Goal: Information Seeking & Learning: Learn about a topic

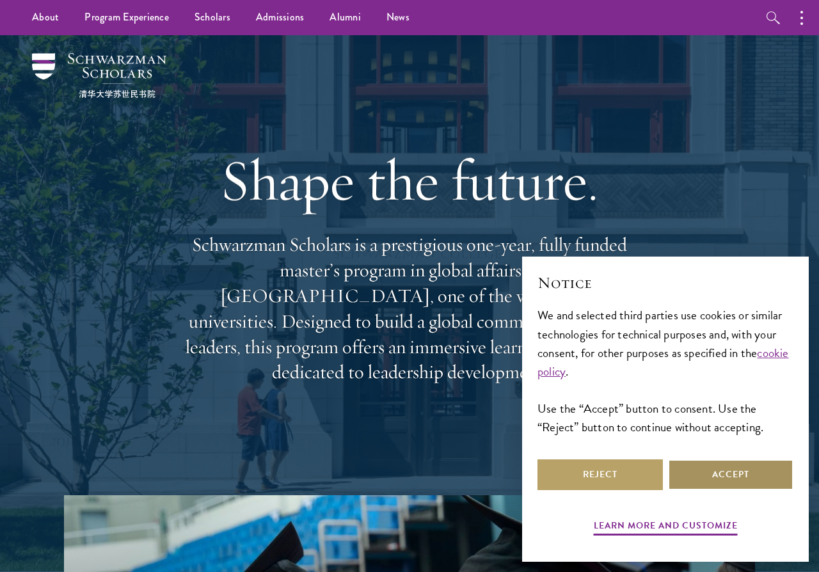
click at [716, 480] on button "Accept" at bounding box center [730, 474] width 125 height 31
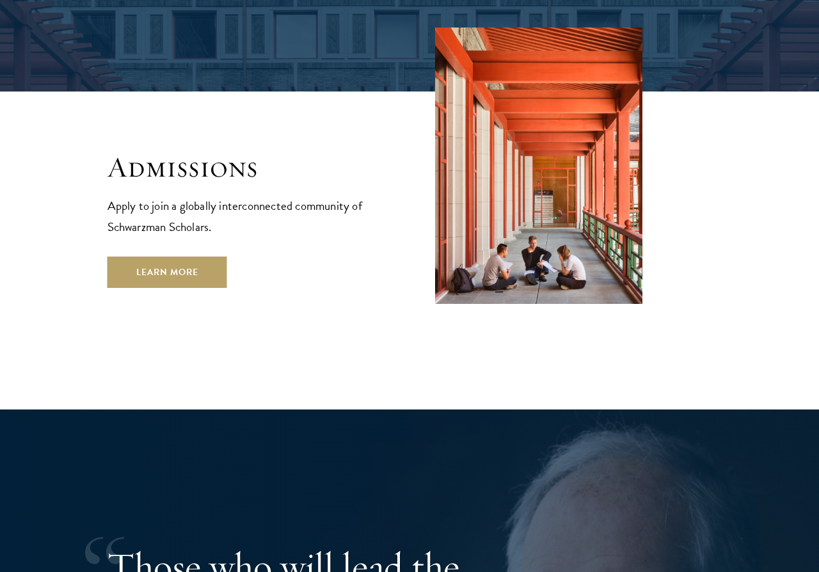
scroll to position [2116, 0]
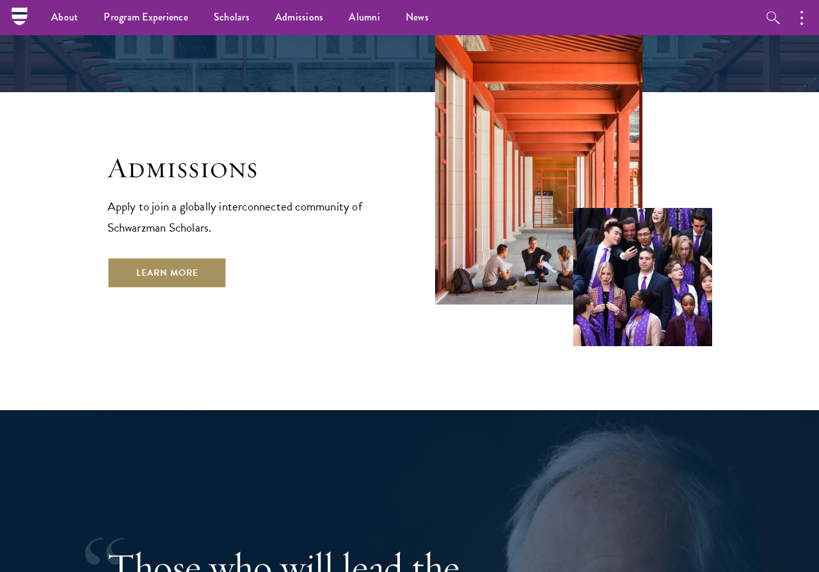
click at [146, 257] on link "Learn More" at bounding box center [168, 272] width 120 height 31
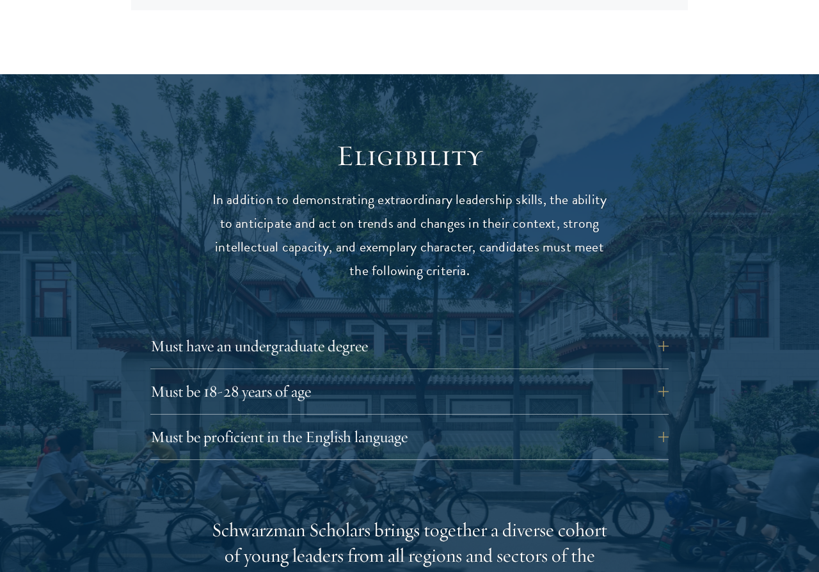
scroll to position [1556, 0]
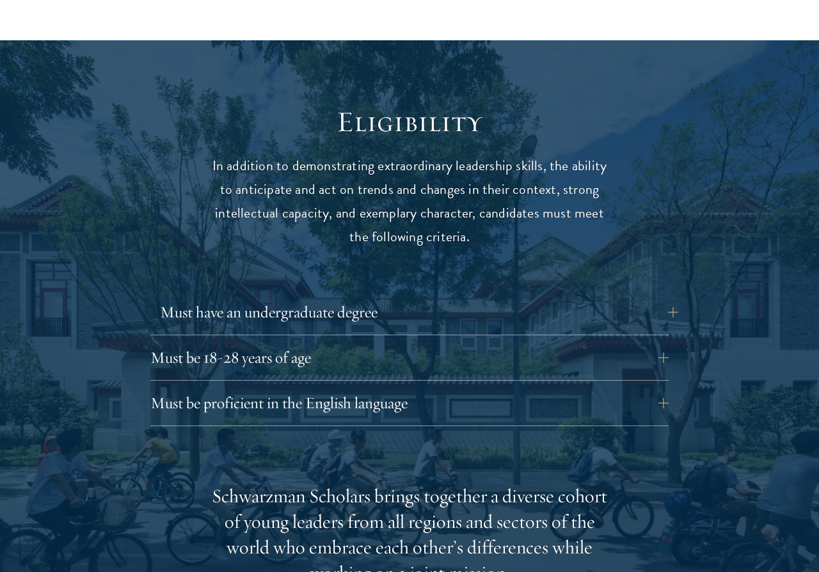
click at [464, 297] on button "Must have an undergraduate degree" at bounding box center [419, 312] width 518 height 31
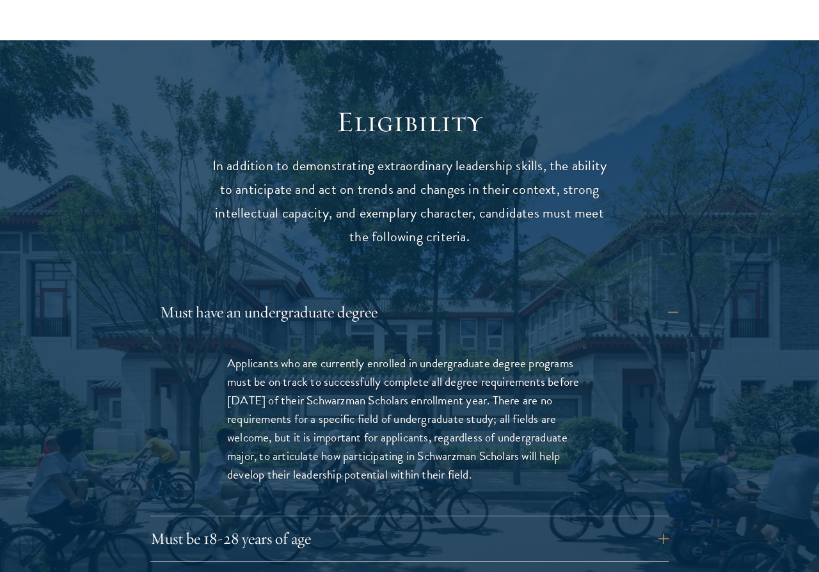
click at [464, 297] on button "Must have an undergraduate degree" at bounding box center [419, 312] width 518 height 31
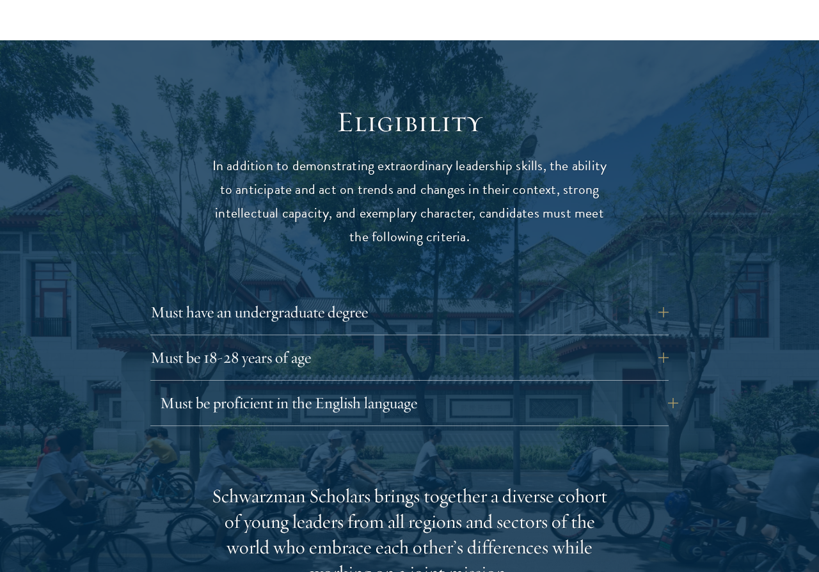
click at [426, 388] on button "Must be proficient in the English language" at bounding box center [419, 403] width 518 height 31
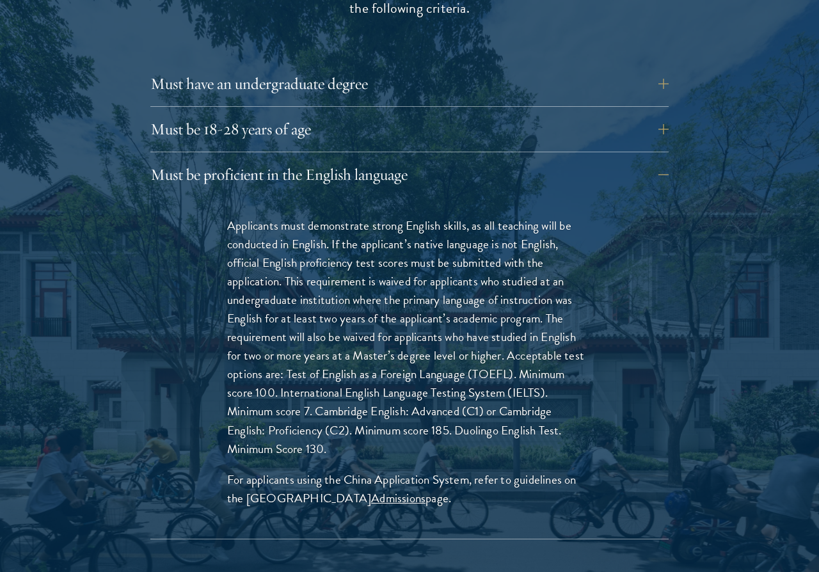
scroll to position [1788, 0]
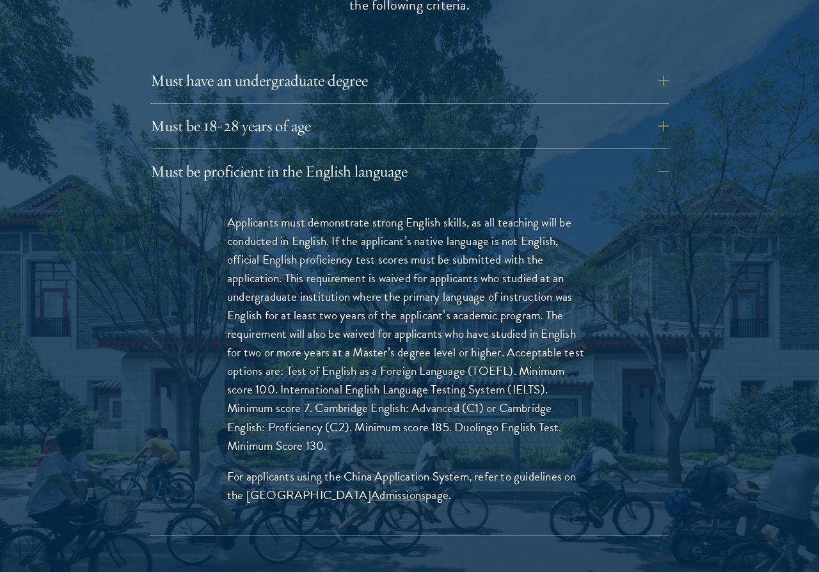
click at [447, 117] on div "Must have an undergraduate degree Applicants who are currently enrolled in unde…" at bounding box center [409, 300] width 518 height 471
click at [431, 156] on button "Must be proficient in the English language" at bounding box center [419, 171] width 518 height 31
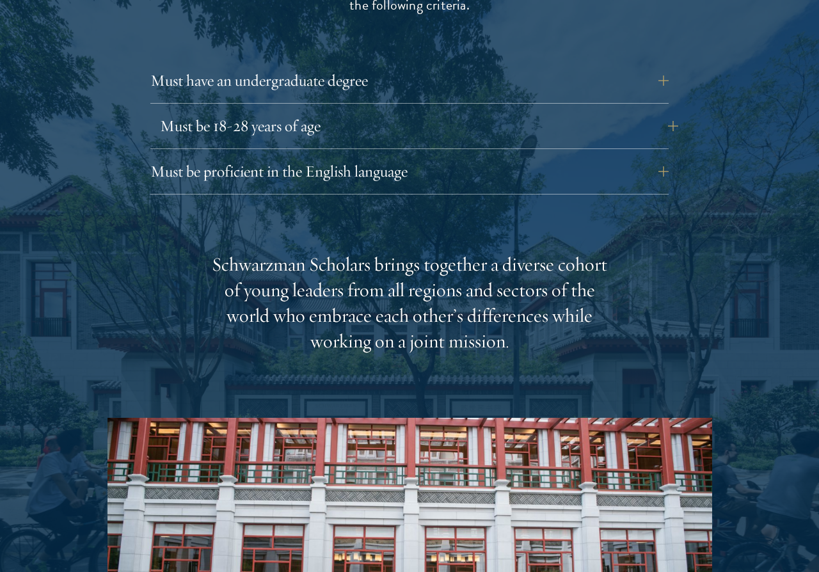
click at [424, 111] on button "Must be 18-28 years of age" at bounding box center [419, 126] width 518 height 31
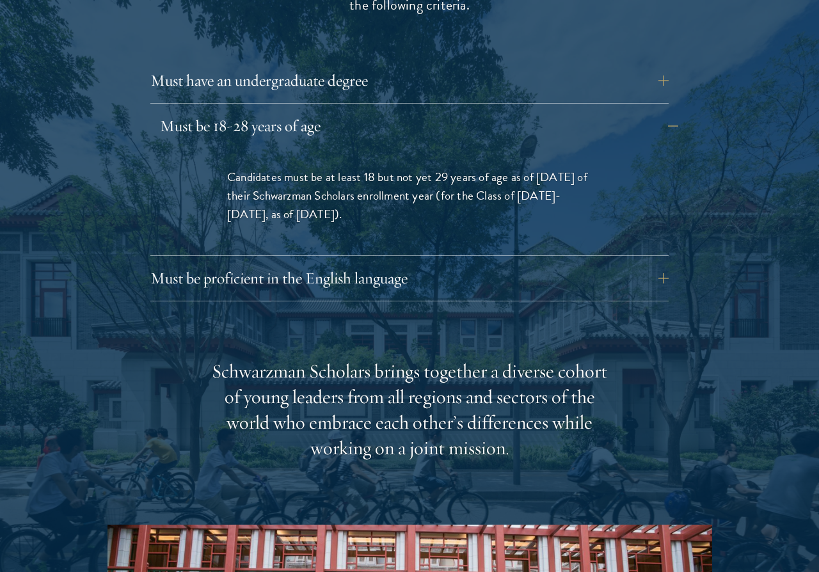
click at [419, 111] on button "Must be 18-28 years of age" at bounding box center [419, 126] width 518 height 31
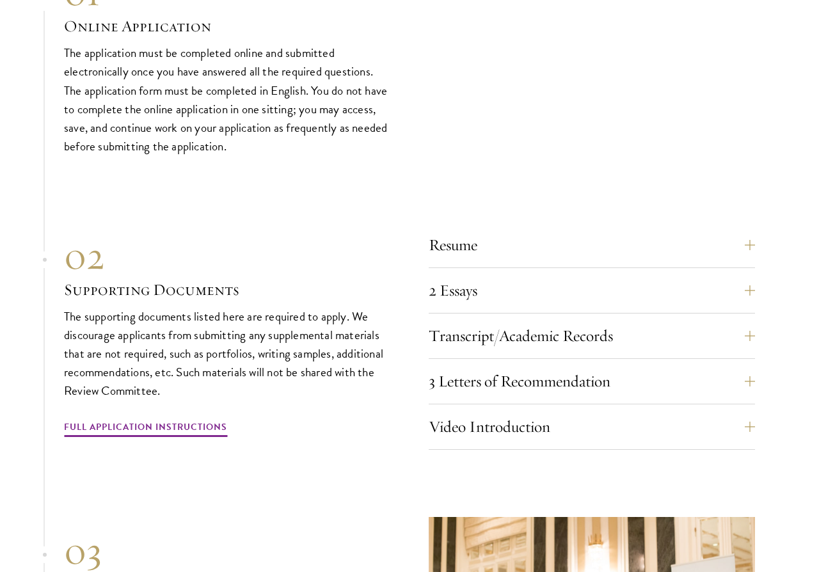
scroll to position [3790, 0]
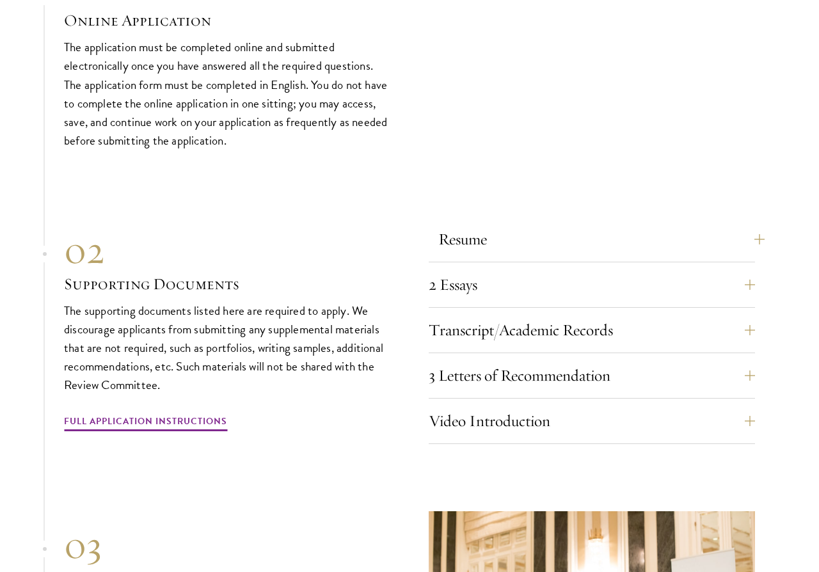
click at [587, 225] on button "Resume" at bounding box center [601, 239] width 326 height 31
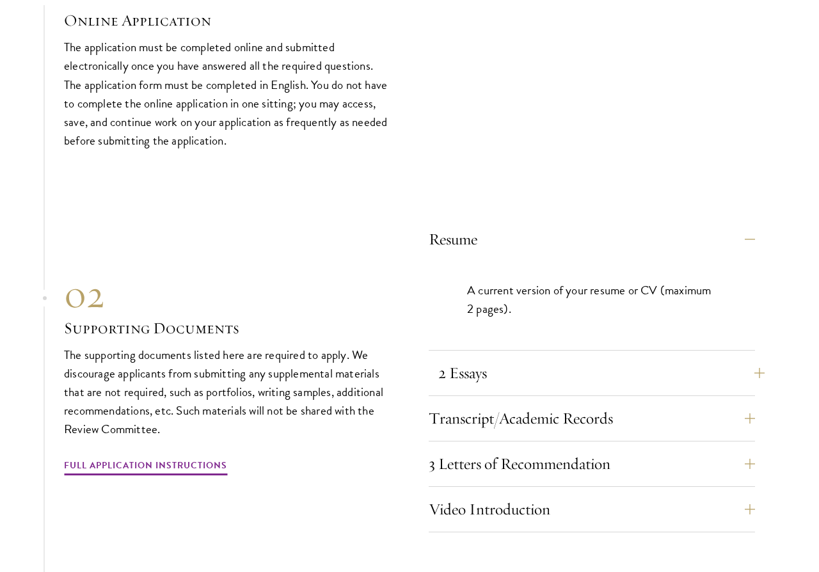
click at [573, 358] on button "2 Essays" at bounding box center [601, 373] width 326 height 31
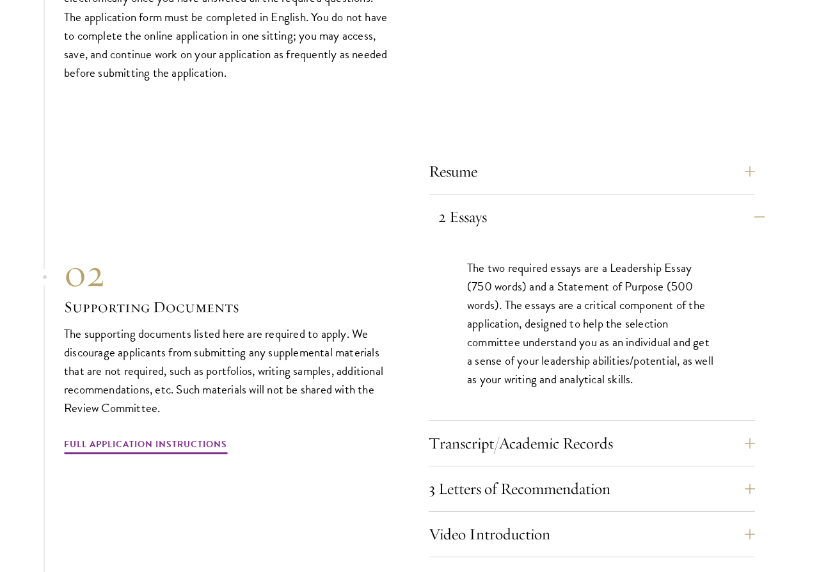
scroll to position [3861, 0]
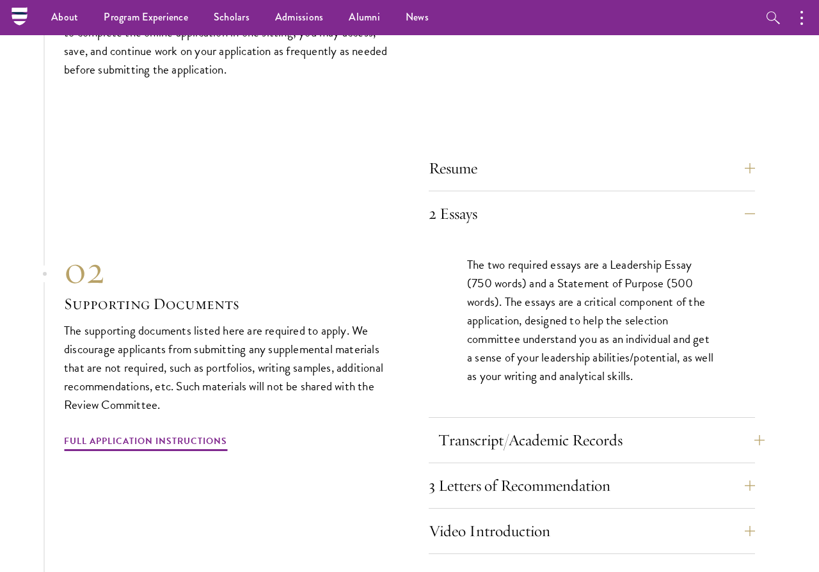
click at [521, 439] on button "Transcript/Academic Records" at bounding box center [601, 440] width 326 height 31
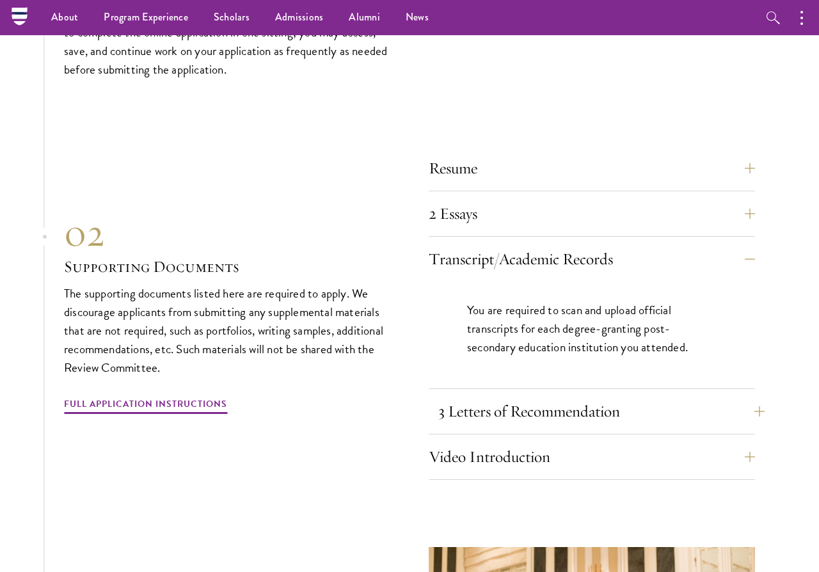
click at [555, 396] on button "3 Letters of Recommendation" at bounding box center [601, 411] width 326 height 31
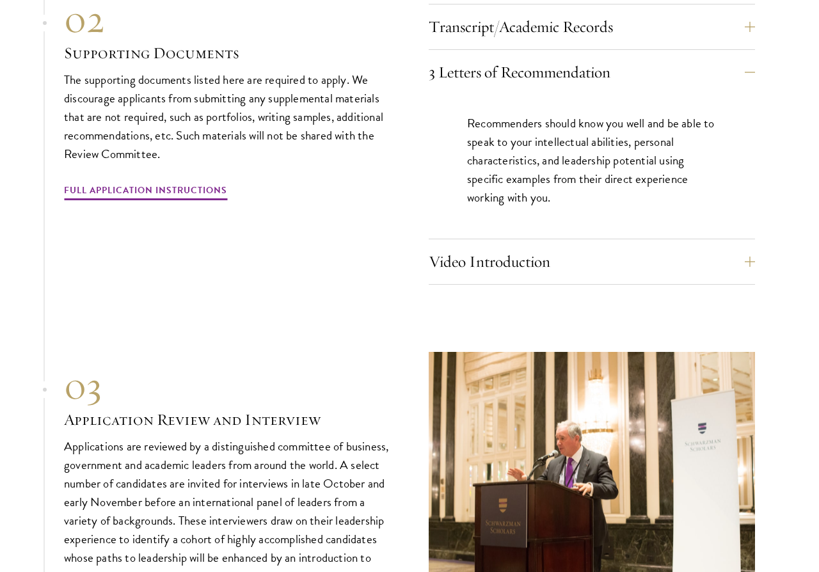
scroll to position [4096, 0]
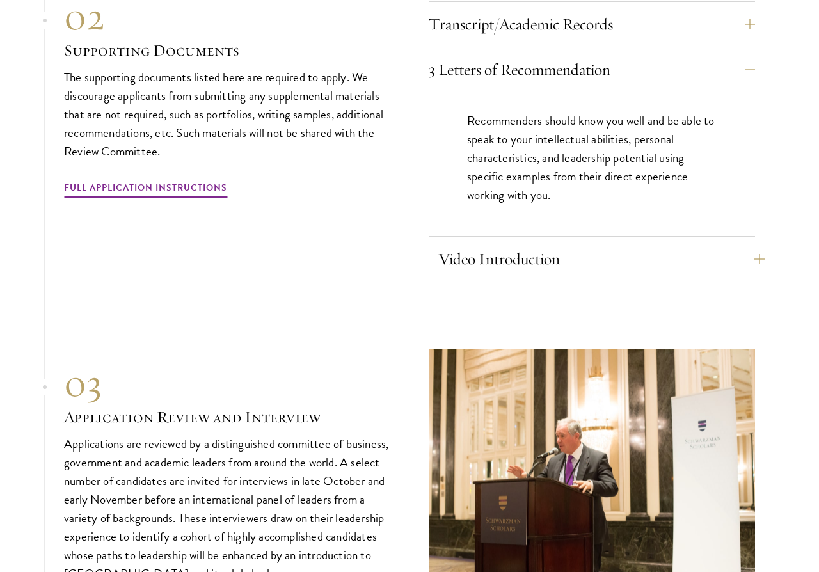
click at [525, 246] on button "Video Introduction" at bounding box center [601, 259] width 326 height 31
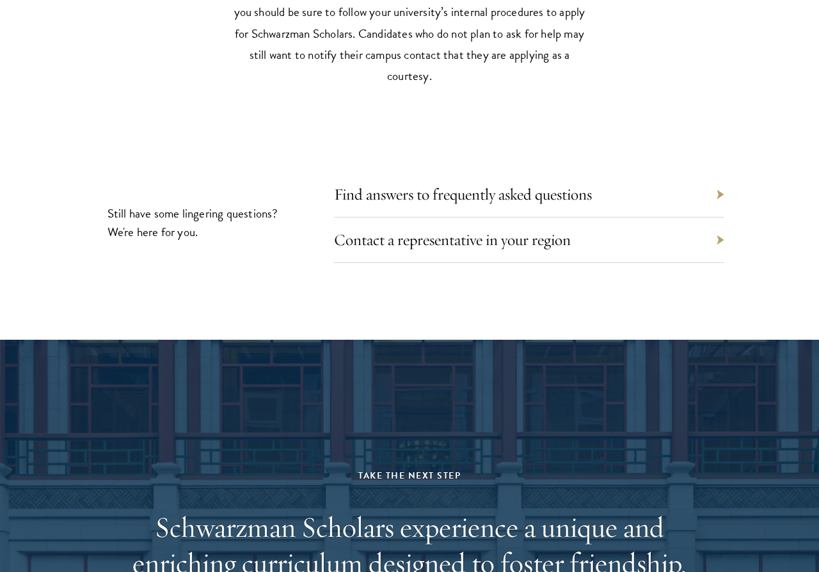
scroll to position [5831, 0]
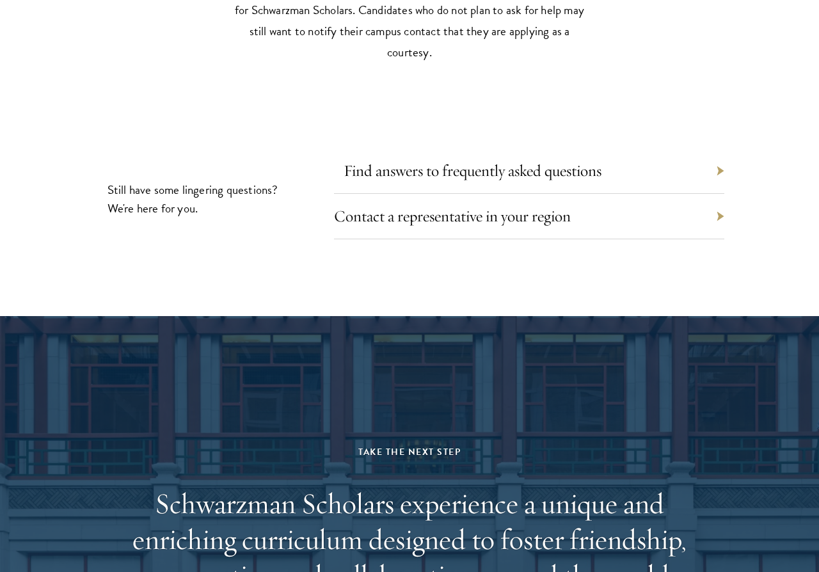
click at [463, 162] on link "Find answers to frequently asked questions" at bounding box center [473, 171] width 258 height 20
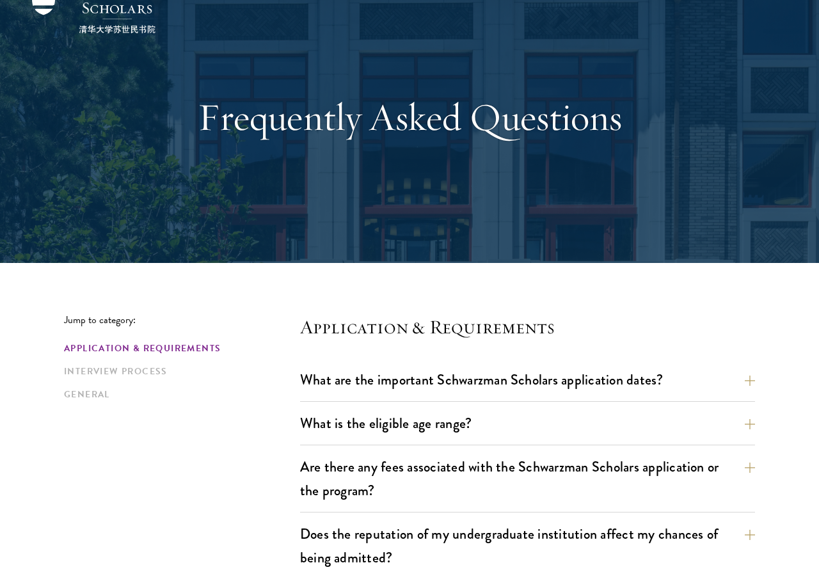
scroll to position [250, 0]
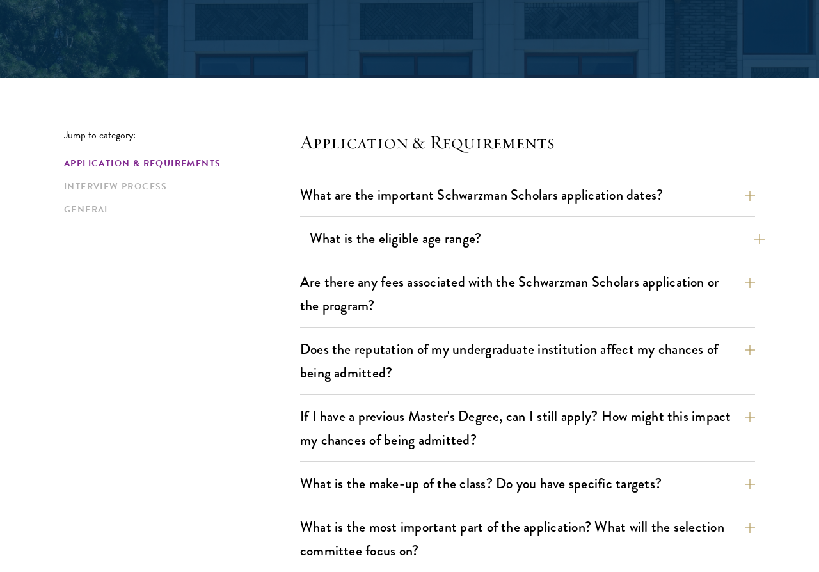
click at [574, 248] on button "What is the eligible age range?" at bounding box center [537, 238] width 455 height 29
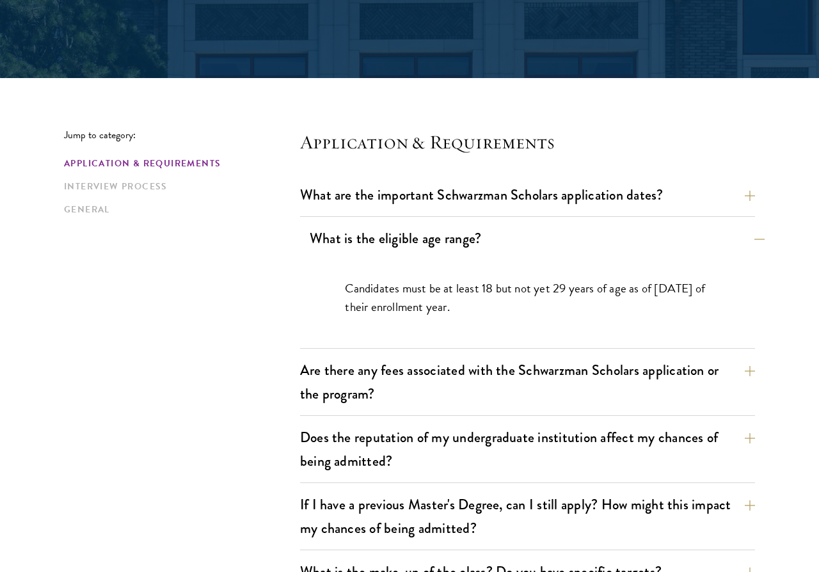
click at [574, 248] on button "What is the eligible age range?" at bounding box center [537, 238] width 455 height 29
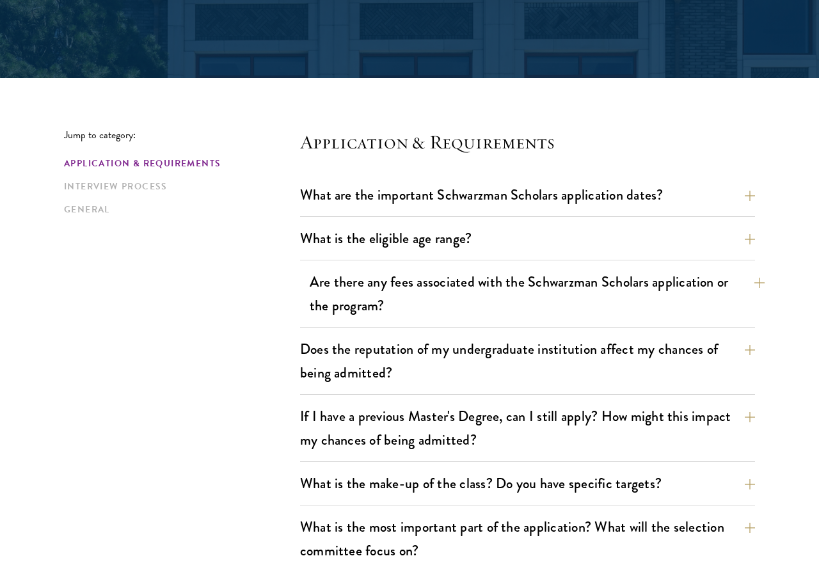
click at [562, 287] on button "Are there any fees associated with the Schwarzman Scholars application or the p…" at bounding box center [537, 293] width 455 height 52
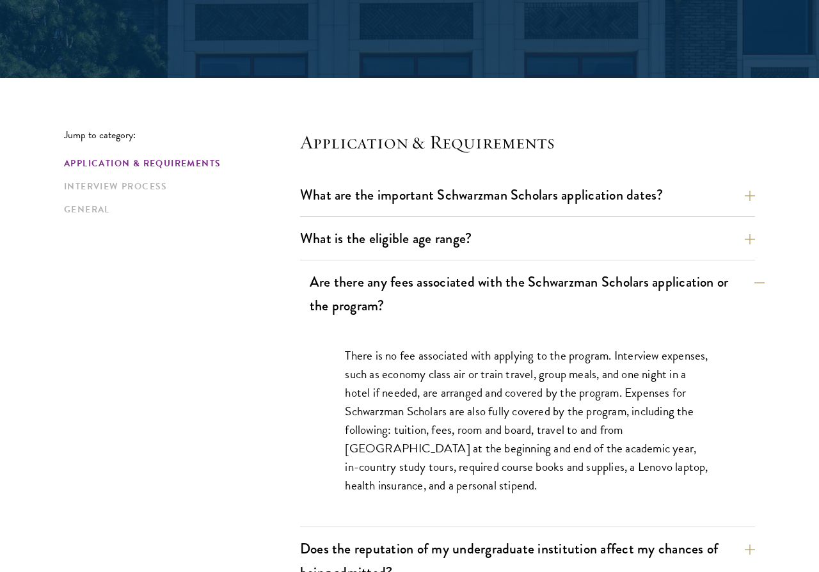
click at [562, 287] on button "Are there any fees associated with the Schwarzman Scholars application or the p…" at bounding box center [537, 293] width 455 height 52
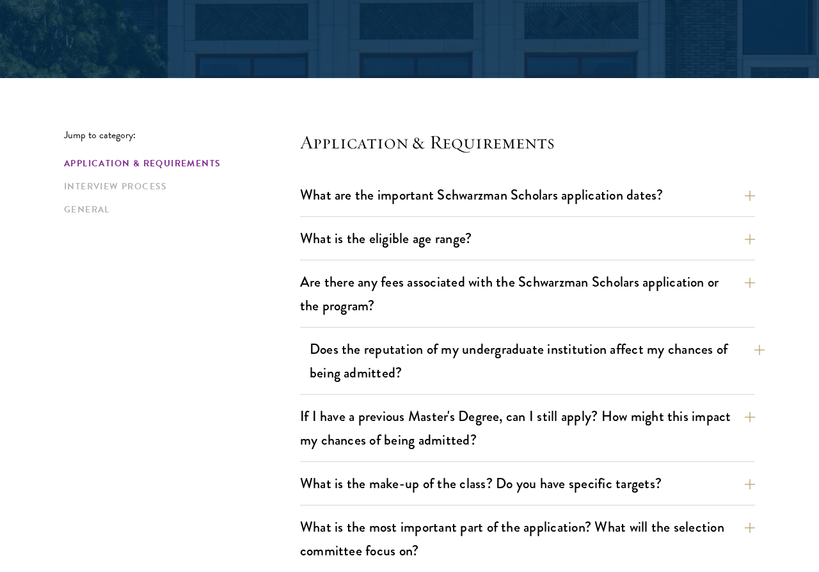
click at [540, 363] on button "Does the reputation of my undergraduate institution affect my chances of being …" at bounding box center [537, 361] width 455 height 52
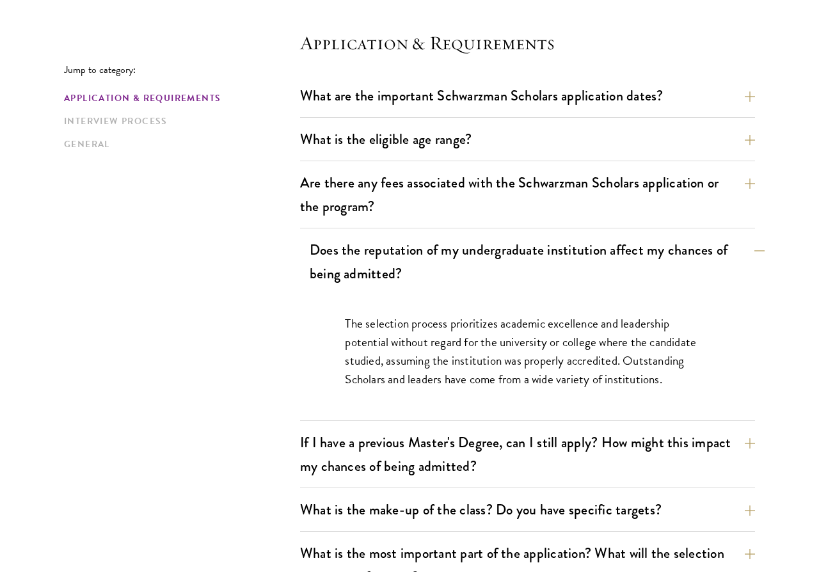
scroll to position [355, 0]
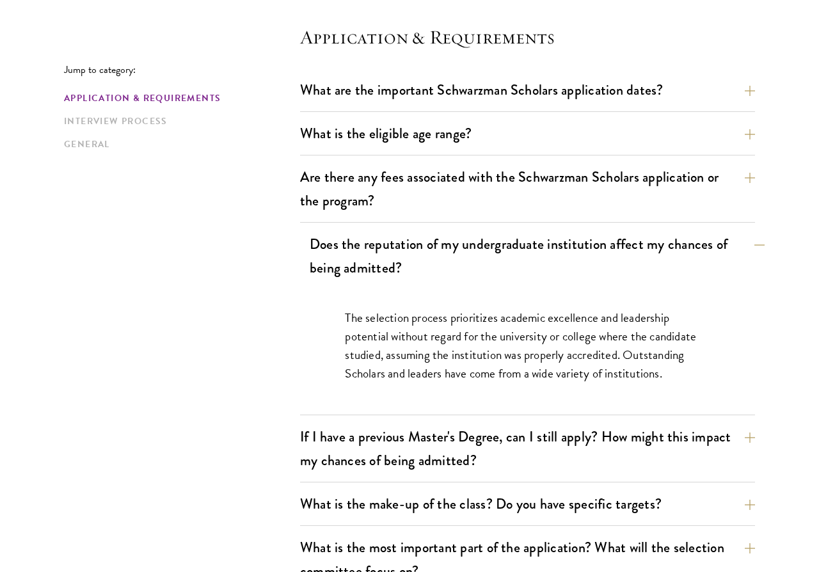
click at [602, 255] on button "Does the reputation of my undergraduate institution affect my chances of being …" at bounding box center [537, 256] width 455 height 52
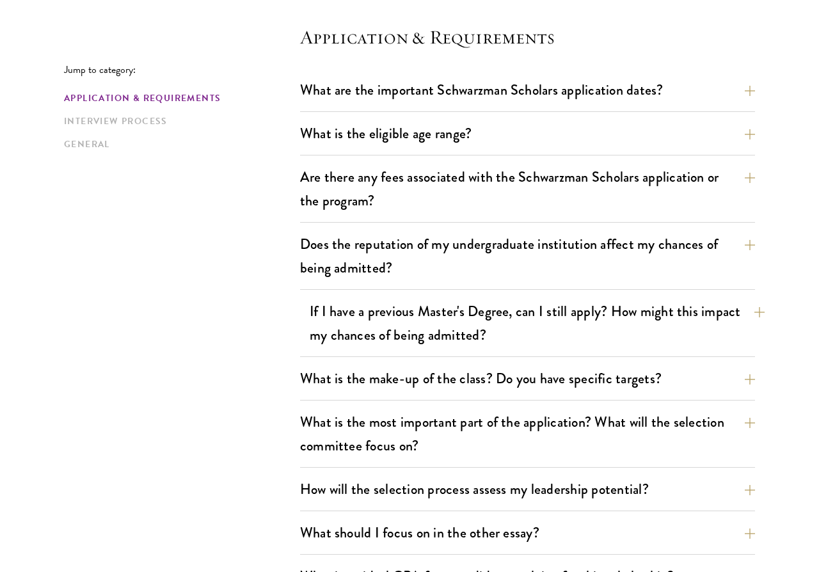
click at [549, 322] on button "If I have a previous Master's Degree, can I still apply? How might this impact …" at bounding box center [537, 323] width 455 height 52
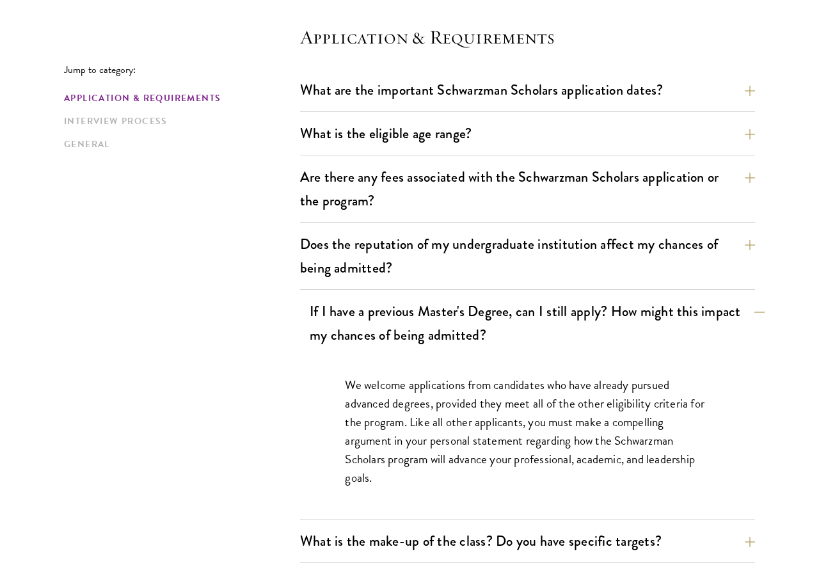
click at [549, 322] on button "If I have a previous Master's Degree, can I still apply? How might this impact …" at bounding box center [537, 323] width 455 height 52
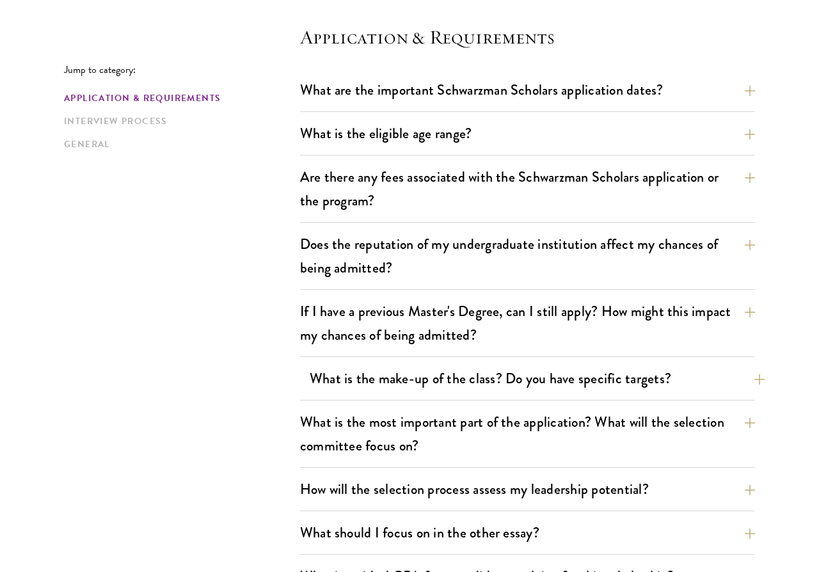
scroll to position [420, 0]
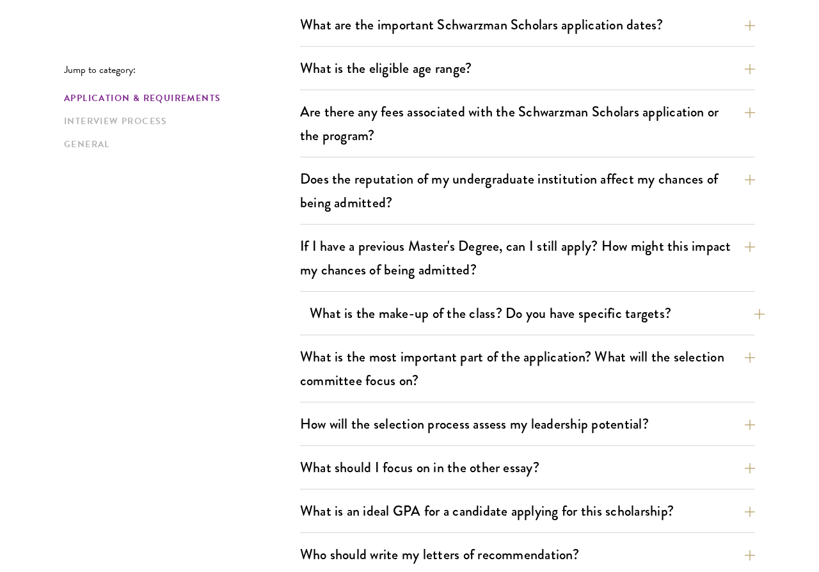
click at [518, 312] on button "What is the make-up of the class? Do you have specific targets?" at bounding box center [537, 313] width 455 height 29
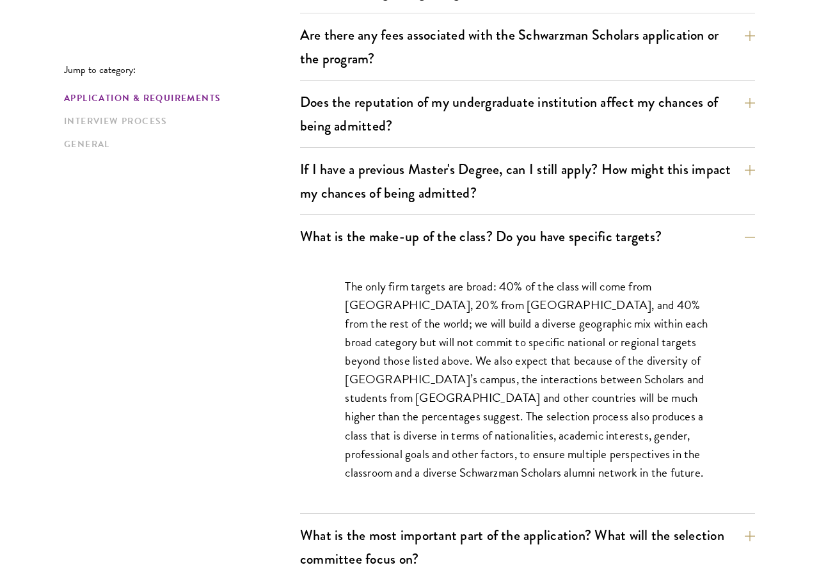
scroll to position [503, 0]
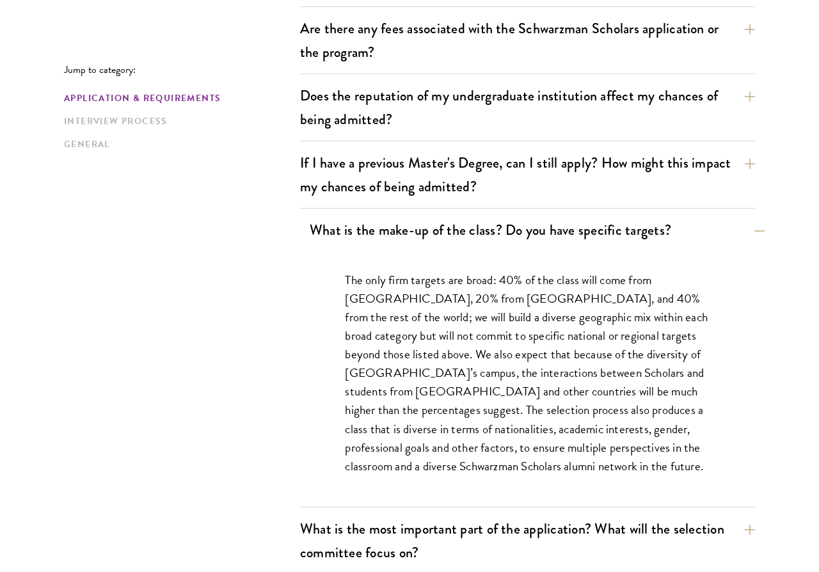
click at [609, 231] on button "What is the make-up of the class? Do you have specific targets?" at bounding box center [537, 230] width 455 height 29
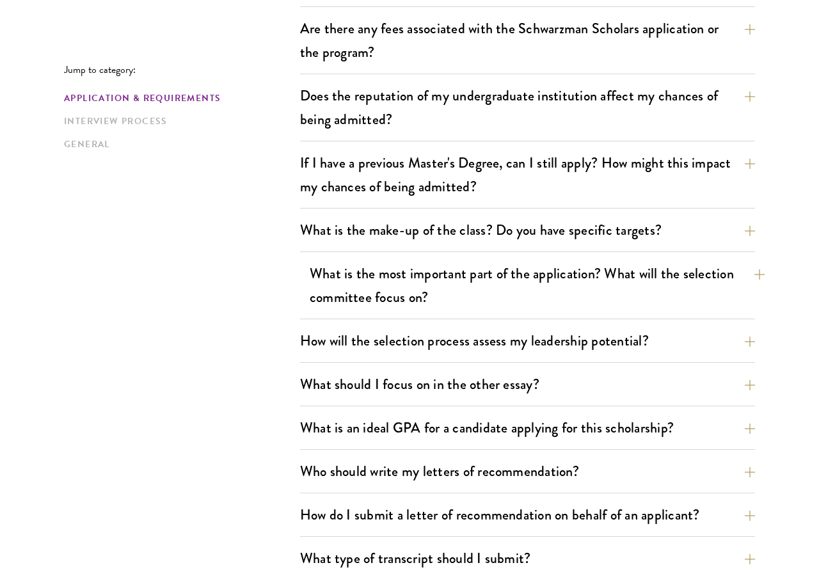
click at [566, 297] on button "What is the most important part of the application? What will the selection com…" at bounding box center [537, 285] width 455 height 52
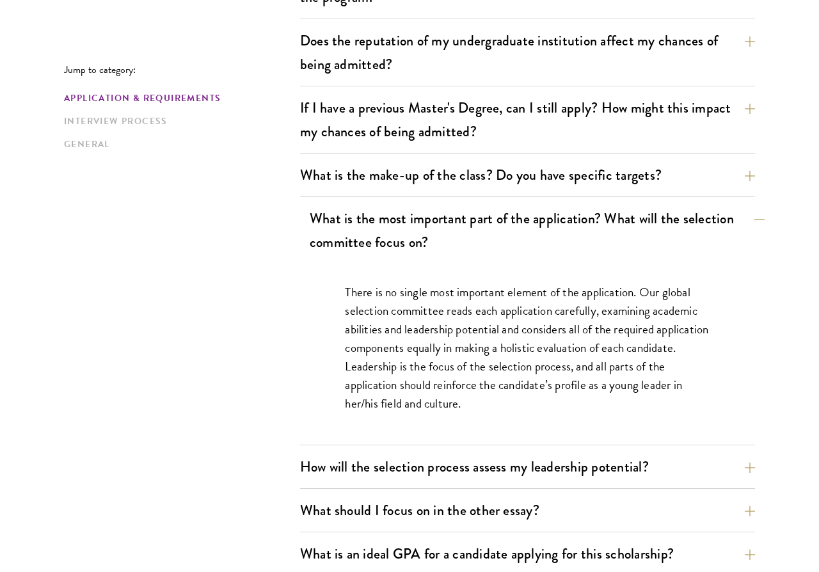
scroll to position [559, 0]
click at [572, 236] on button "What is the most important part of the application? What will the selection com…" at bounding box center [537, 230] width 455 height 52
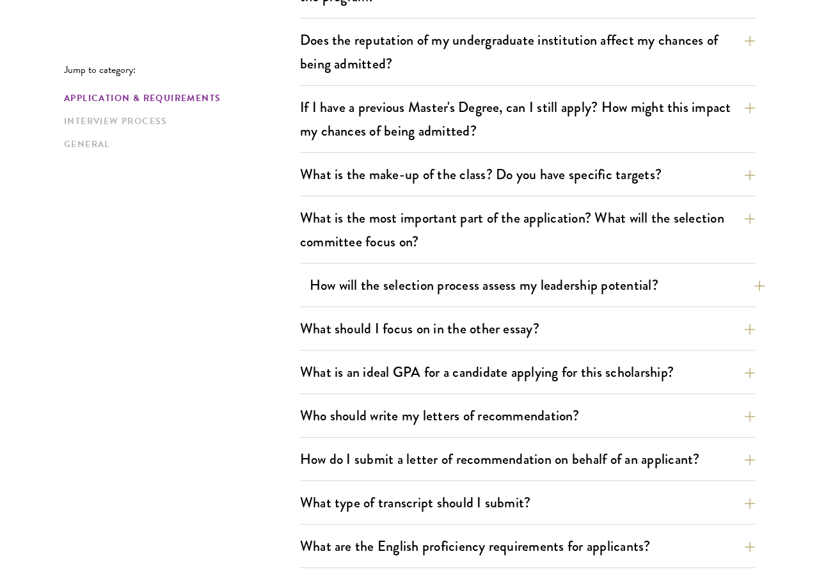
click at [551, 298] on button "How will the selection process assess my leadership potential?" at bounding box center [537, 285] width 455 height 29
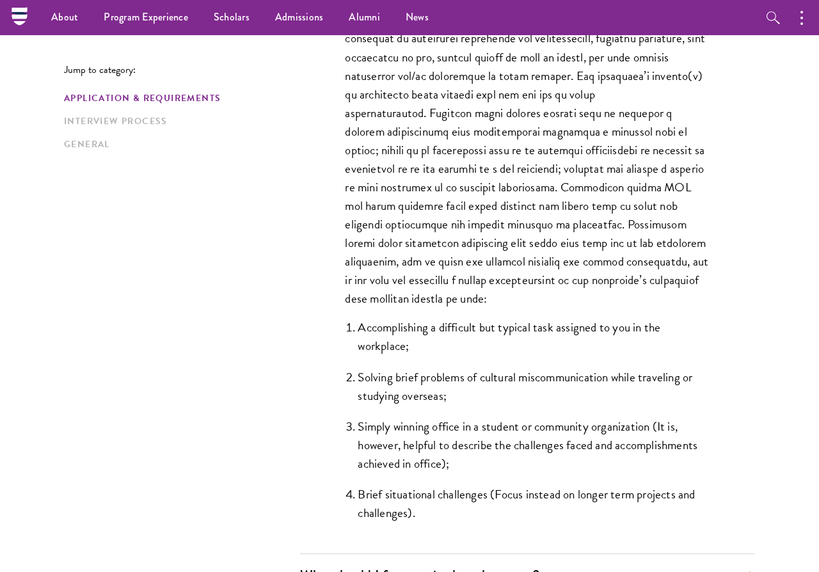
scroll to position [695, 0]
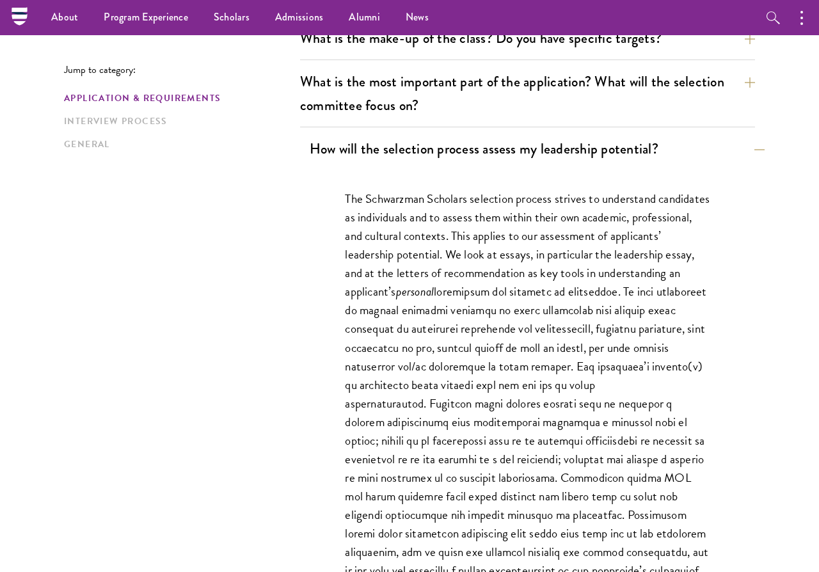
click at [525, 156] on button "How will the selection process assess my leadership potential?" at bounding box center [537, 148] width 455 height 29
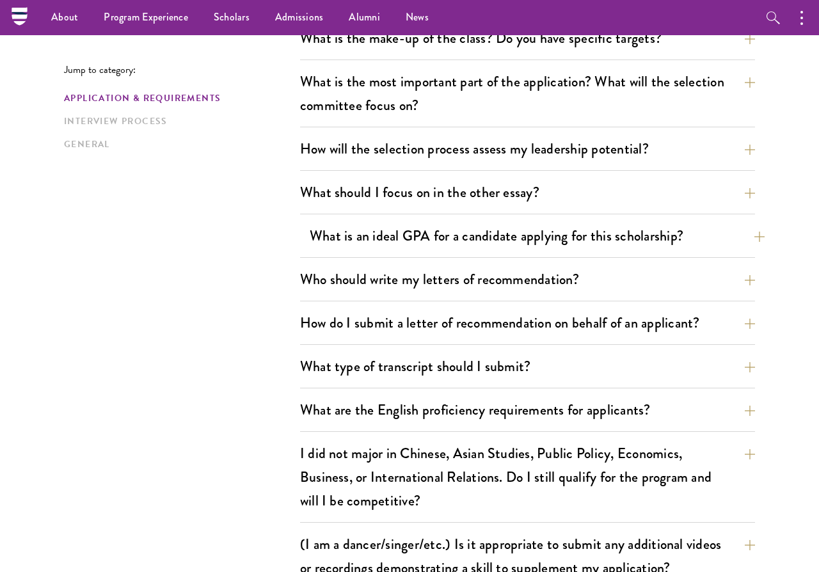
click at [455, 236] on button "What is an ideal GPA for a candidate applying for this scholarship?" at bounding box center [537, 235] width 455 height 29
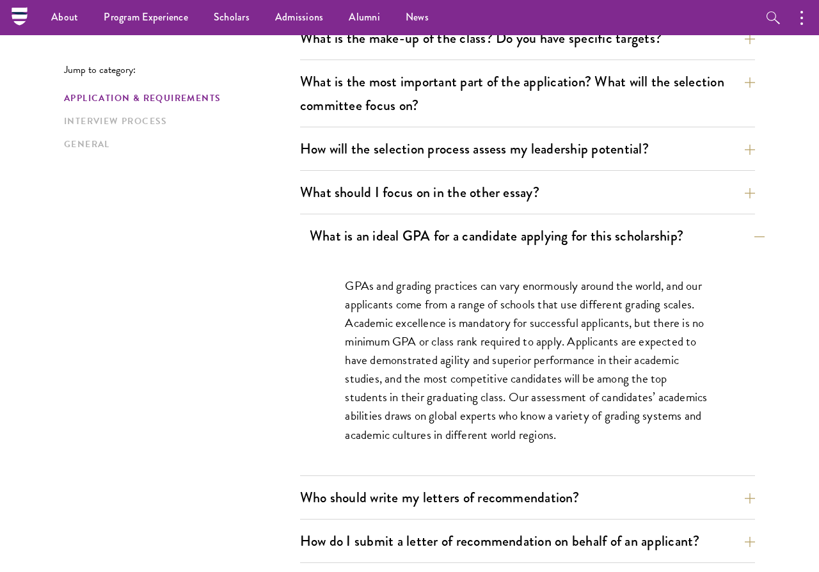
click at [455, 236] on button "What is an ideal GPA for a candidate applying for this scholarship?" at bounding box center [537, 235] width 455 height 29
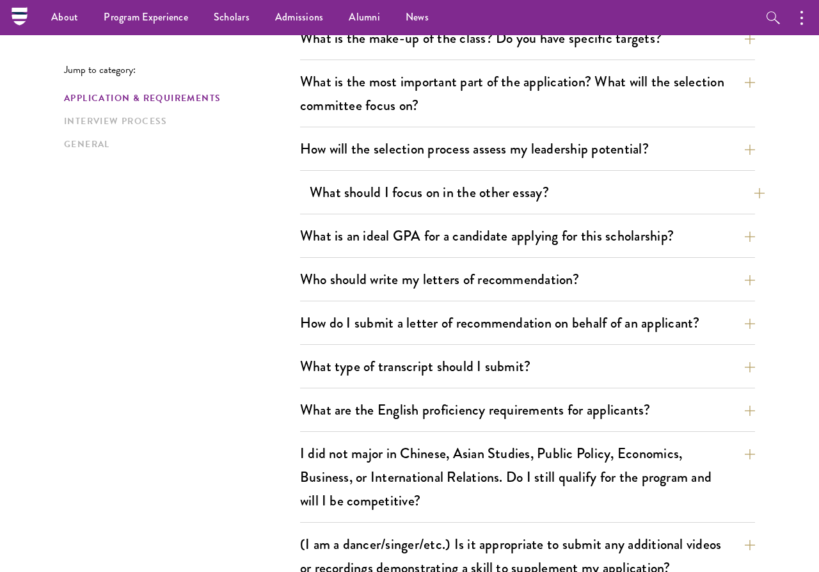
click at [462, 184] on button "What should I focus on in the other essay?" at bounding box center [537, 192] width 455 height 29
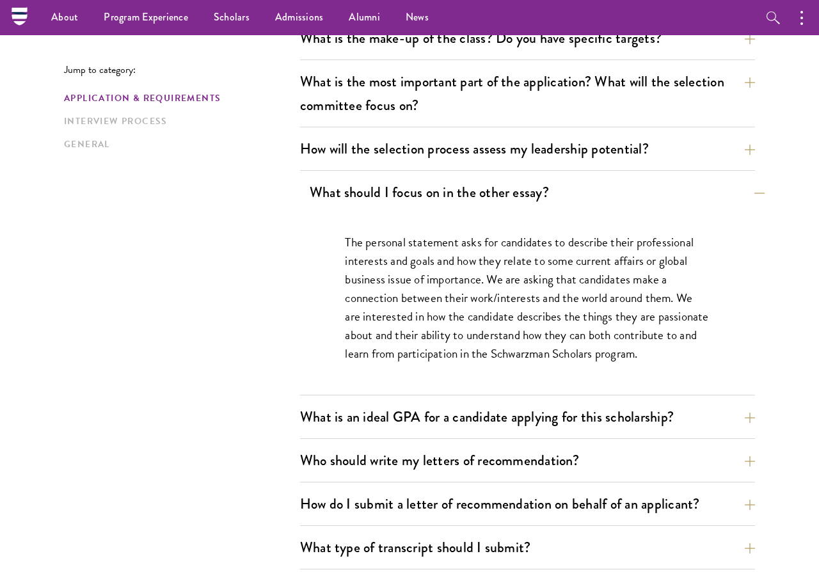
click at [462, 184] on button "What should I focus on in the other essay?" at bounding box center [537, 192] width 455 height 29
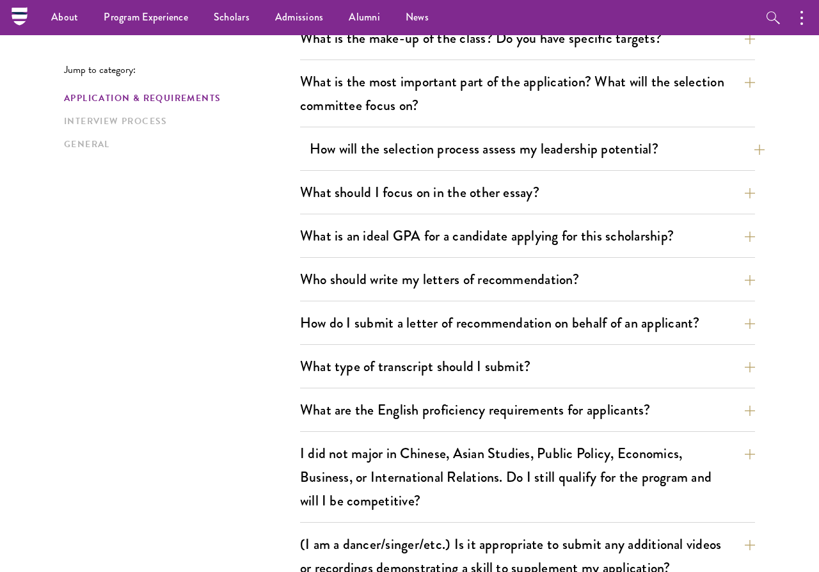
click at [472, 153] on button "How will the selection process assess my leadership potential?" at bounding box center [537, 148] width 455 height 29
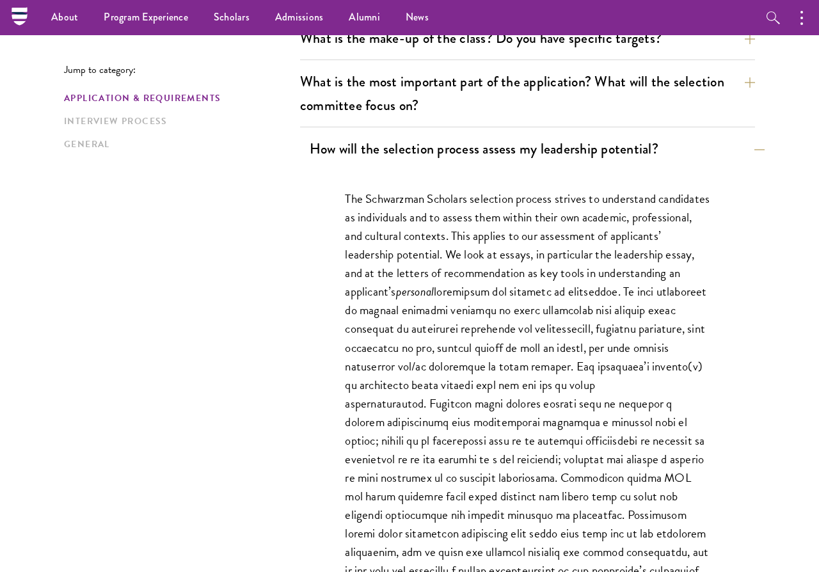
click at [472, 153] on button "How will the selection process assess my leadership potential?" at bounding box center [537, 148] width 455 height 29
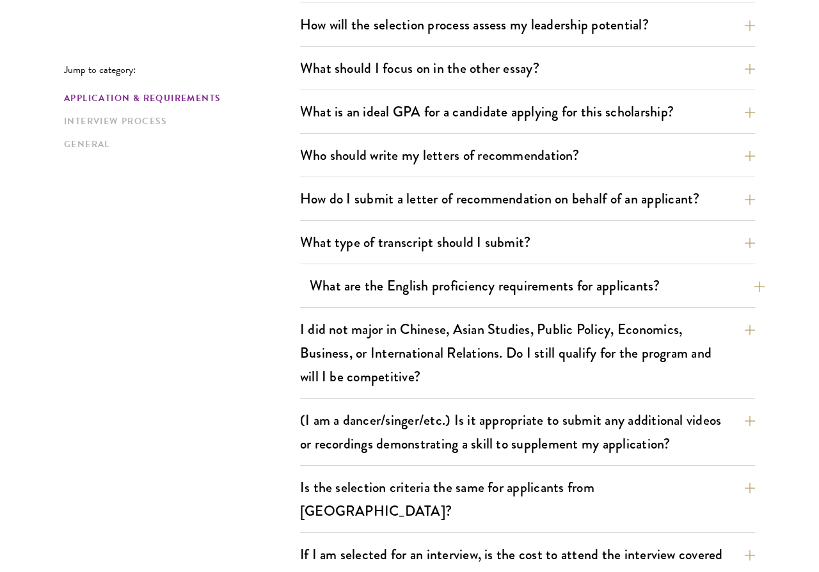
scroll to position [888, 0]
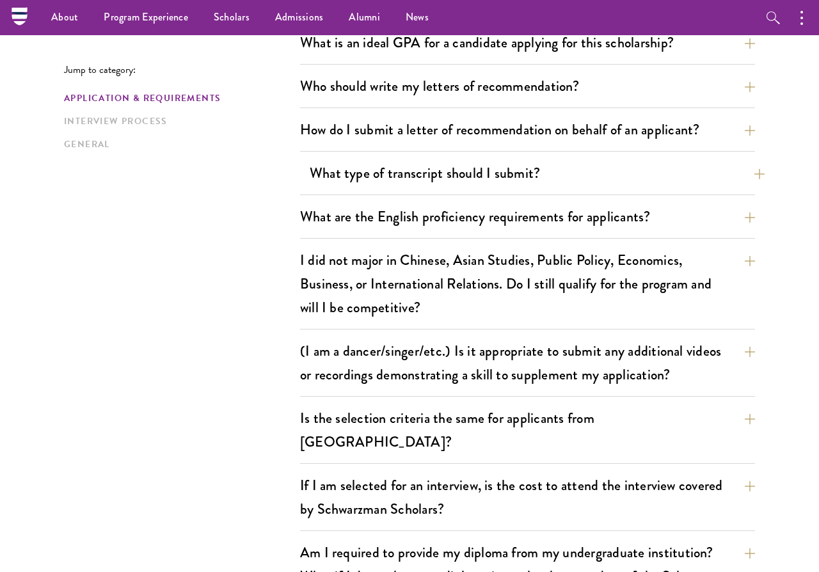
click at [501, 182] on button "What type of transcript should I submit?" at bounding box center [537, 173] width 455 height 29
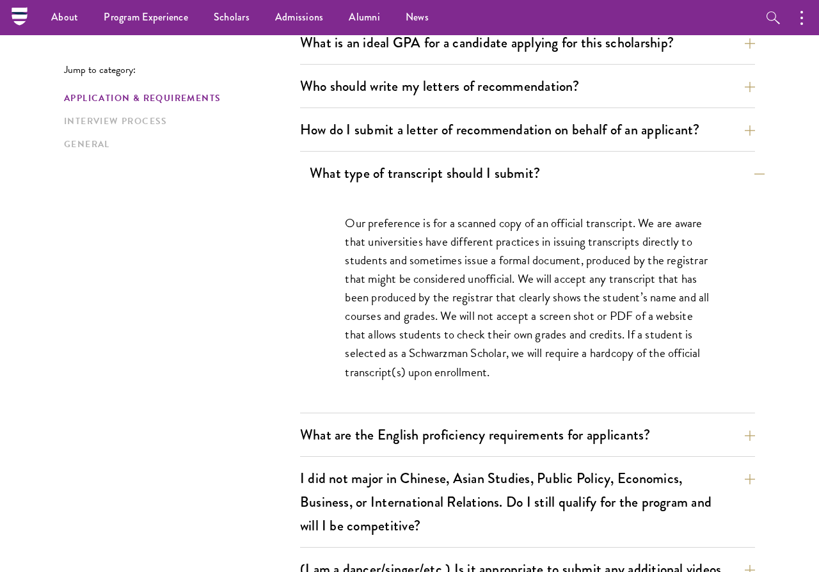
click at [493, 175] on button "What type of transcript should I submit?" at bounding box center [537, 173] width 455 height 29
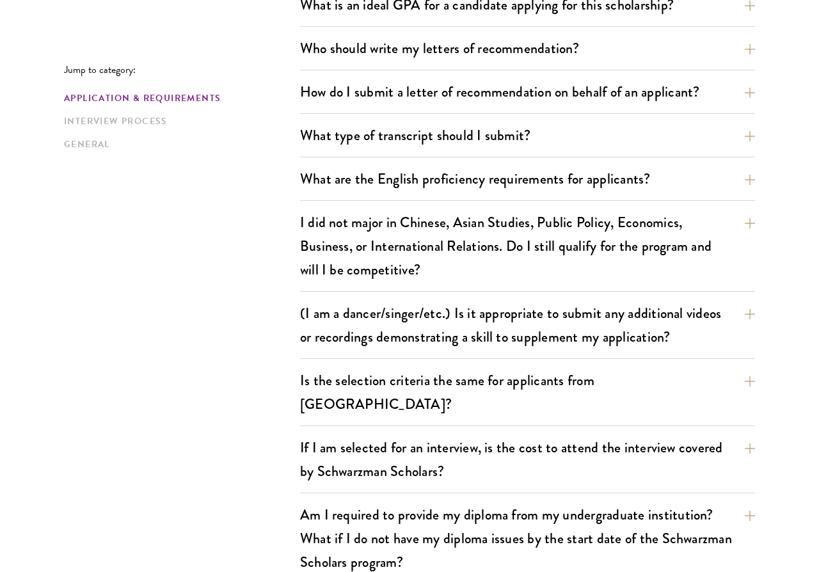
scroll to position [941, 0]
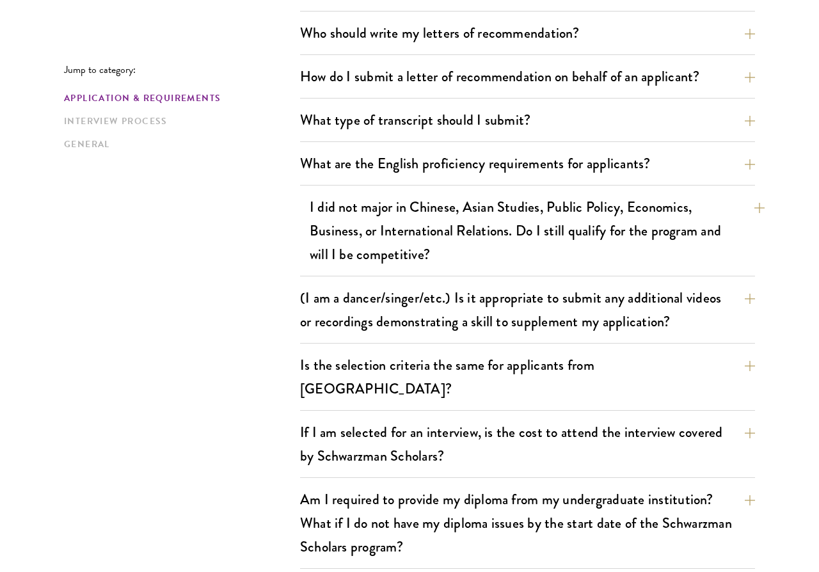
click at [470, 242] on button "I did not major in Chinese, Asian Studies, Public Policy, Economics, Business, …" at bounding box center [537, 231] width 455 height 76
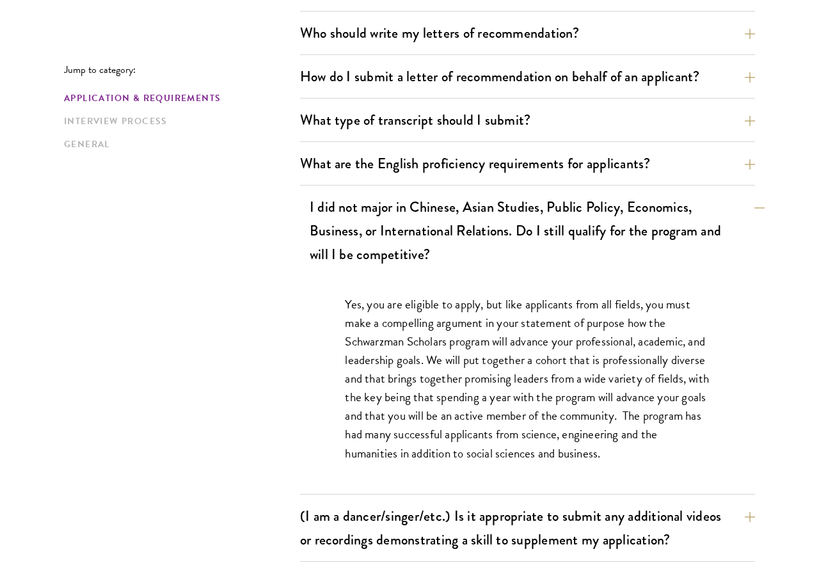
click at [465, 232] on button "I did not major in Chinese, Asian Studies, Public Policy, Economics, Business, …" at bounding box center [537, 231] width 455 height 76
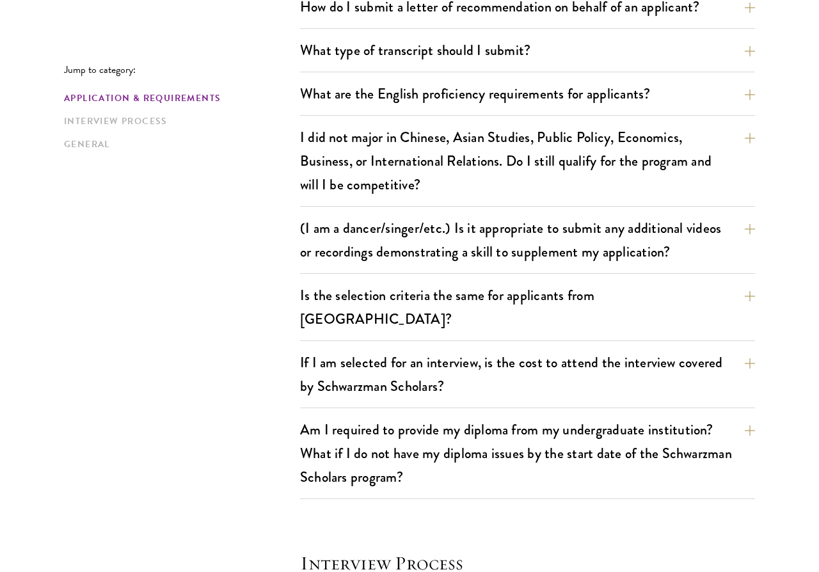
scroll to position [1023, 0]
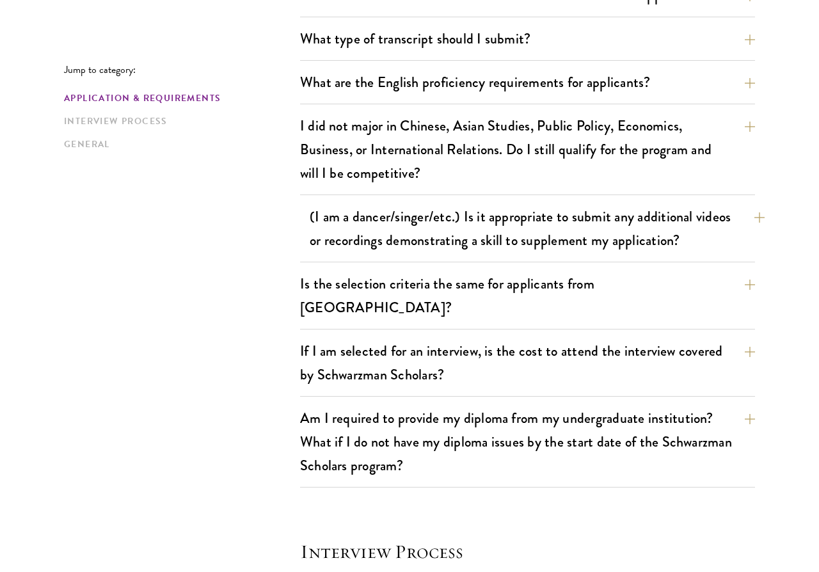
click at [408, 213] on button "(I am a dancer/singer/etc.) Is it appropriate to submit any additional videos o…" at bounding box center [537, 228] width 455 height 52
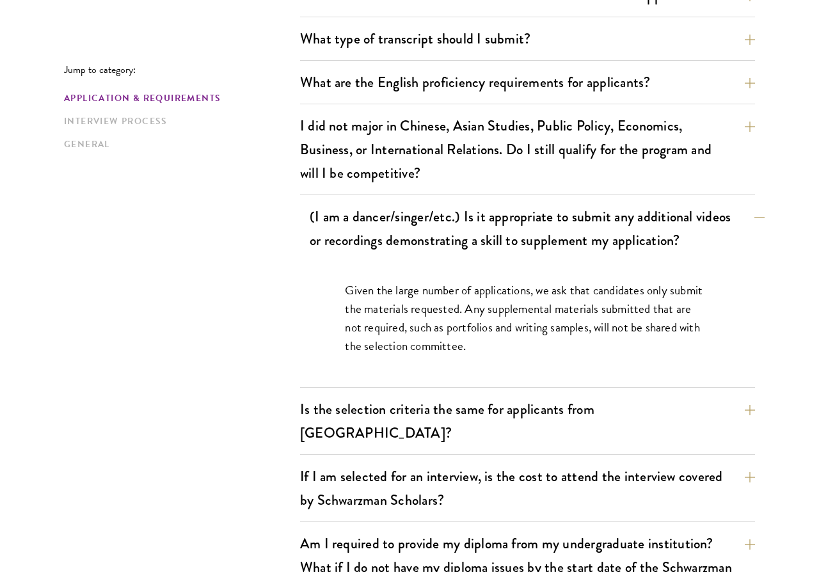
click at [408, 213] on button "(I am a dancer/singer/etc.) Is it appropriate to submit any additional videos o…" at bounding box center [537, 228] width 455 height 52
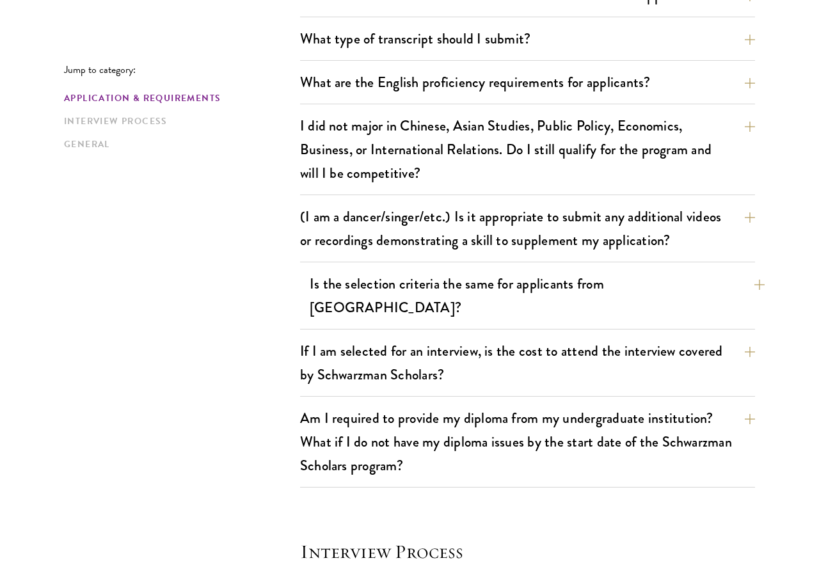
click at [381, 279] on button "Is the selection criteria the same for applicants from China?" at bounding box center [537, 295] width 455 height 52
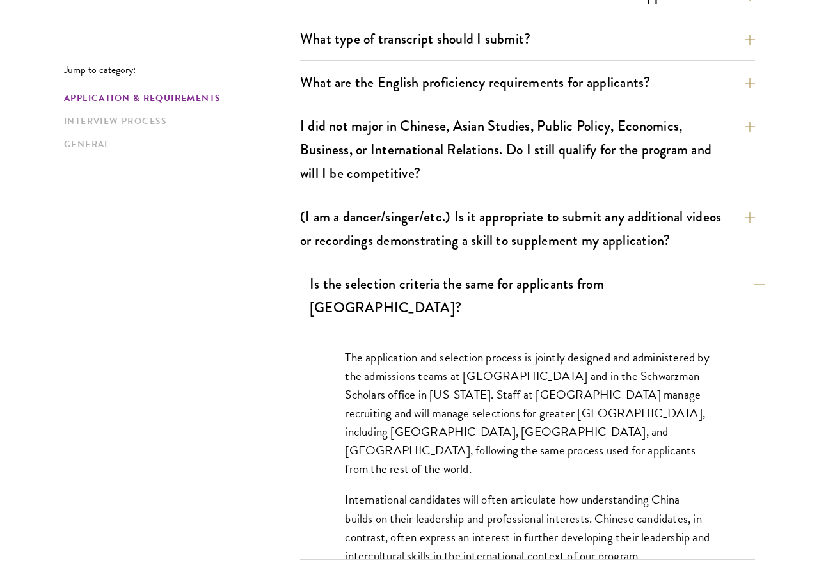
click at [381, 279] on button "Is the selection criteria the same for applicants from China?" at bounding box center [537, 295] width 455 height 52
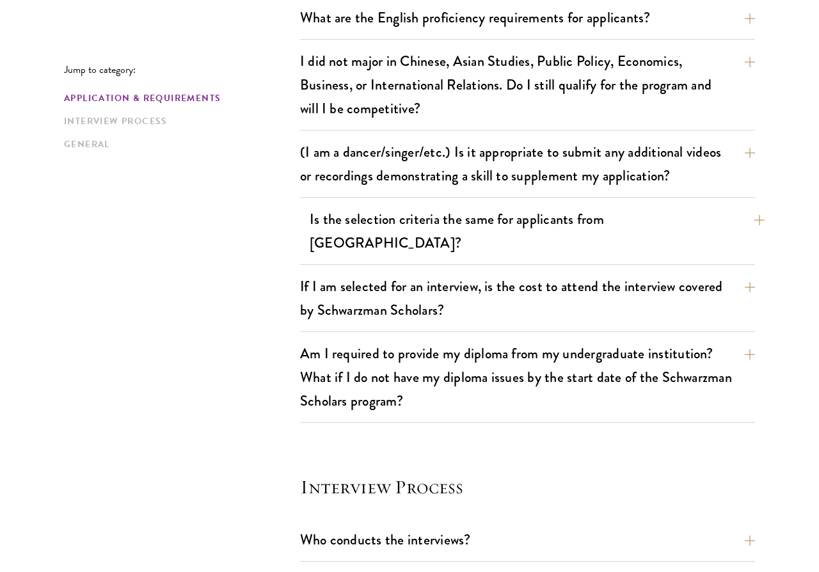
scroll to position [1094, 0]
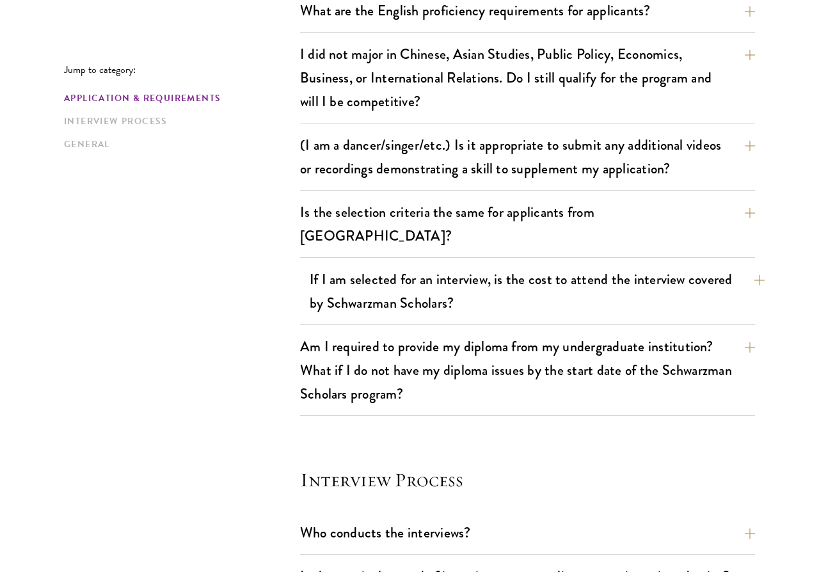
click at [381, 279] on button "If I am selected for an interview, is the cost to attend the interview covered …" at bounding box center [537, 291] width 455 height 52
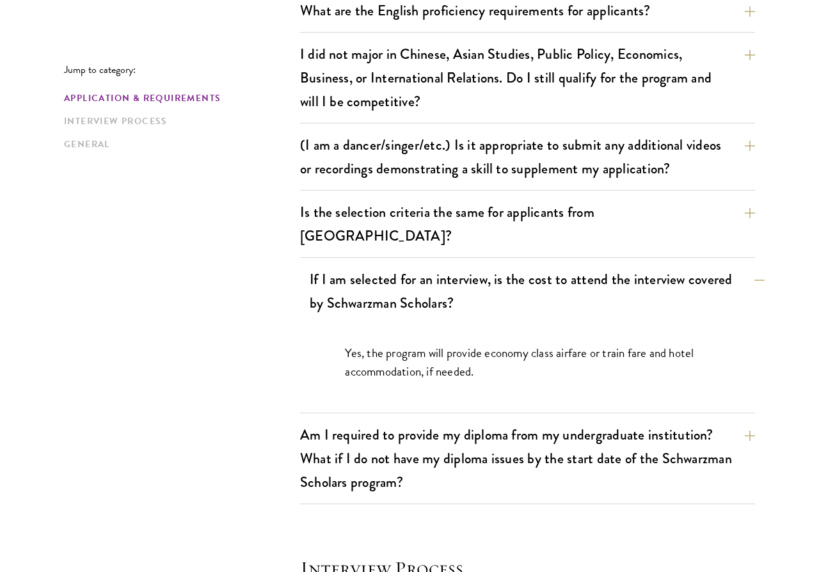
click at [381, 279] on button "If I am selected for an interview, is the cost to attend the interview covered …" at bounding box center [537, 291] width 455 height 52
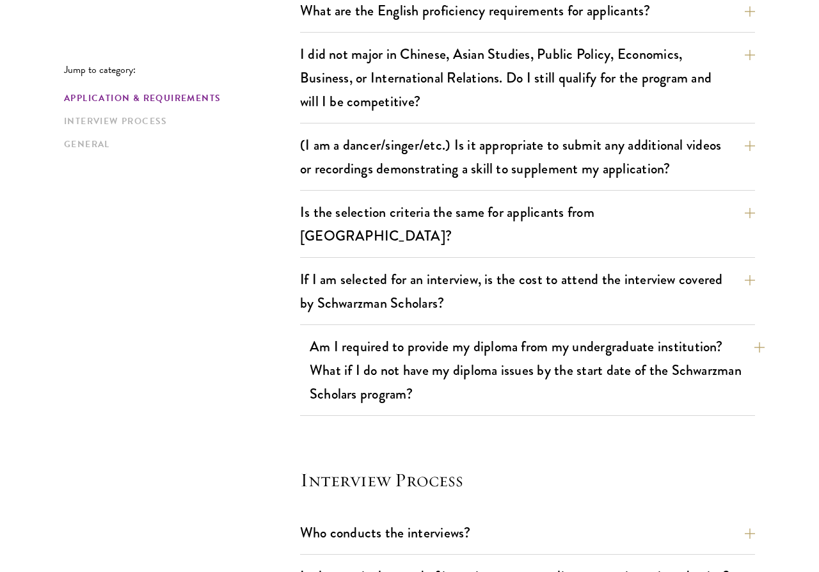
click at [372, 339] on button "Am I required to provide my diploma from my undergraduate institution? What if …" at bounding box center [537, 370] width 455 height 76
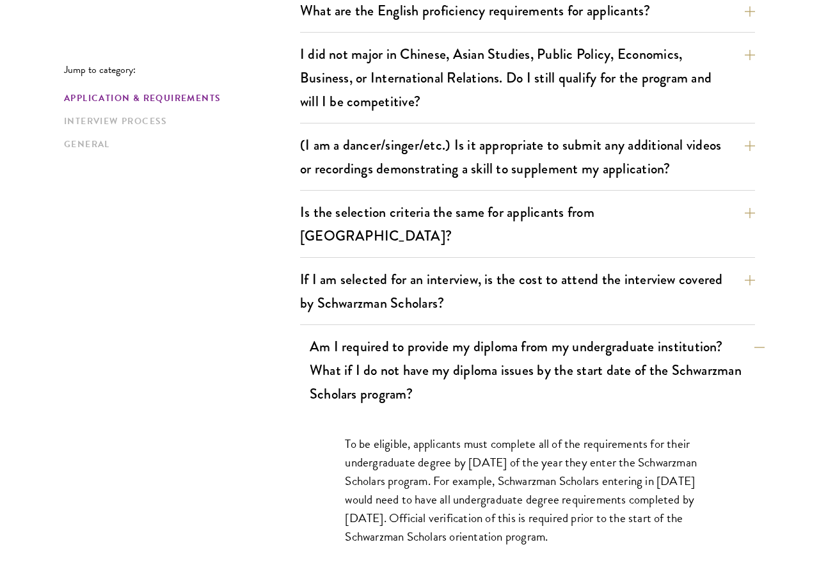
click at [372, 339] on button "Am I required to provide my diploma from my undergraduate institution? What if …" at bounding box center [537, 370] width 455 height 76
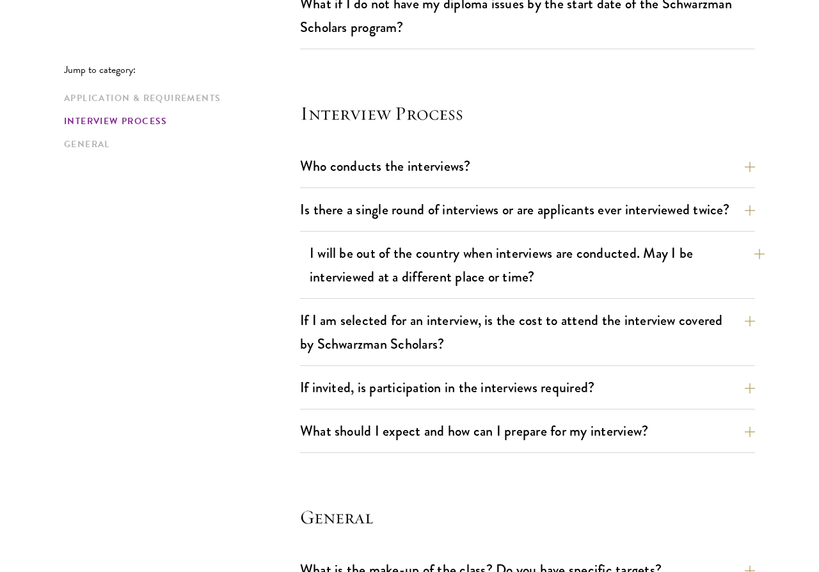
scroll to position [1460, 0]
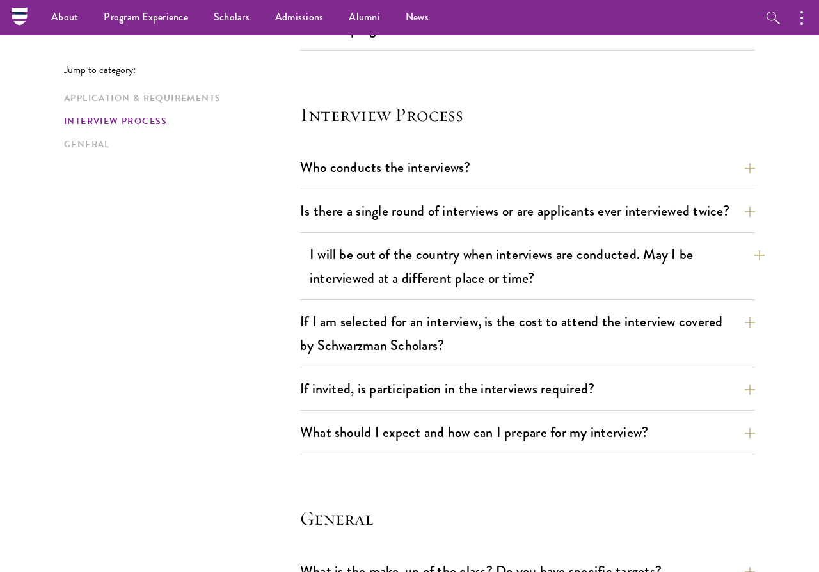
click at [399, 240] on button "I will be out of the country when interviews are conducted. May I be interviewe…" at bounding box center [537, 266] width 455 height 52
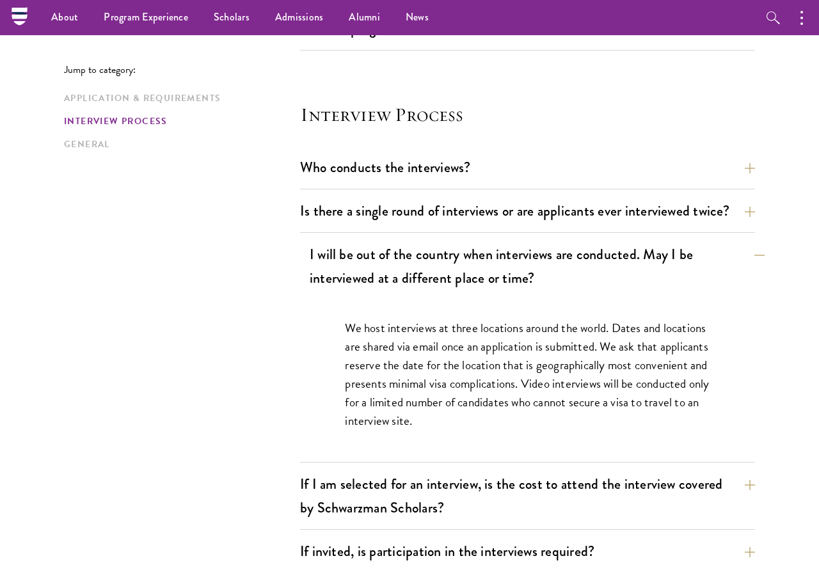
click at [380, 240] on button "I will be out of the country when interviews are conducted. May I be interviewe…" at bounding box center [537, 266] width 455 height 52
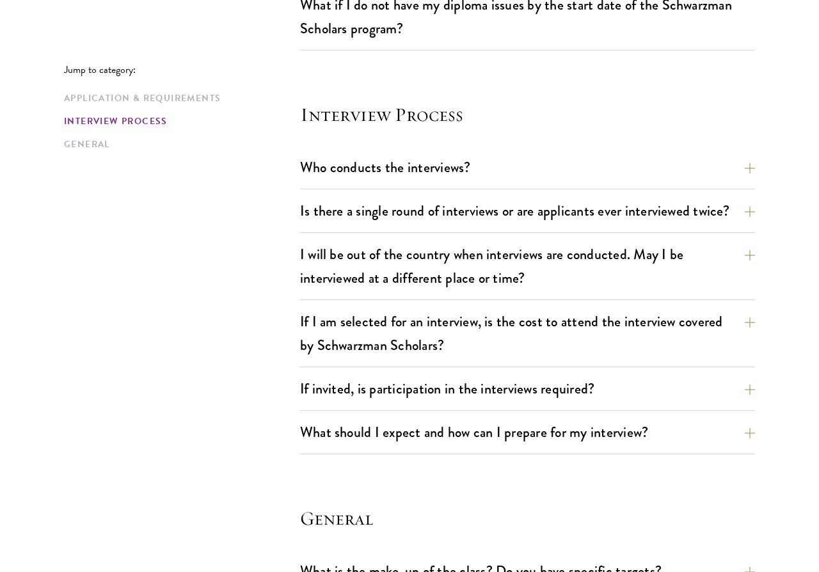
scroll to position [1538, 0]
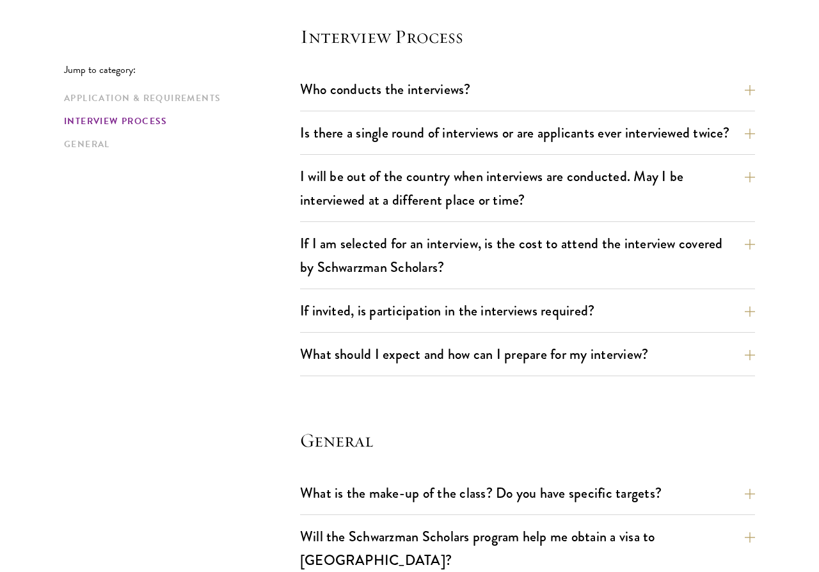
click at [353, 261] on div "If I am selected for an interview, is the cost to attend the interview covered …" at bounding box center [527, 259] width 455 height 60
click at [353, 247] on button "If I am selected for an interview, is the cost to attend the interview covered …" at bounding box center [537, 255] width 455 height 52
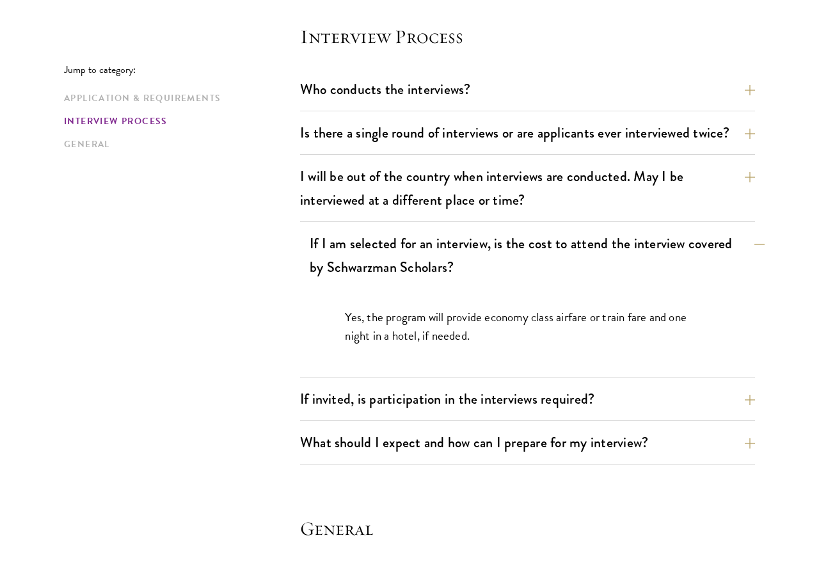
click at [353, 247] on button "If I am selected for an interview, is the cost to attend the interview covered …" at bounding box center [537, 255] width 455 height 52
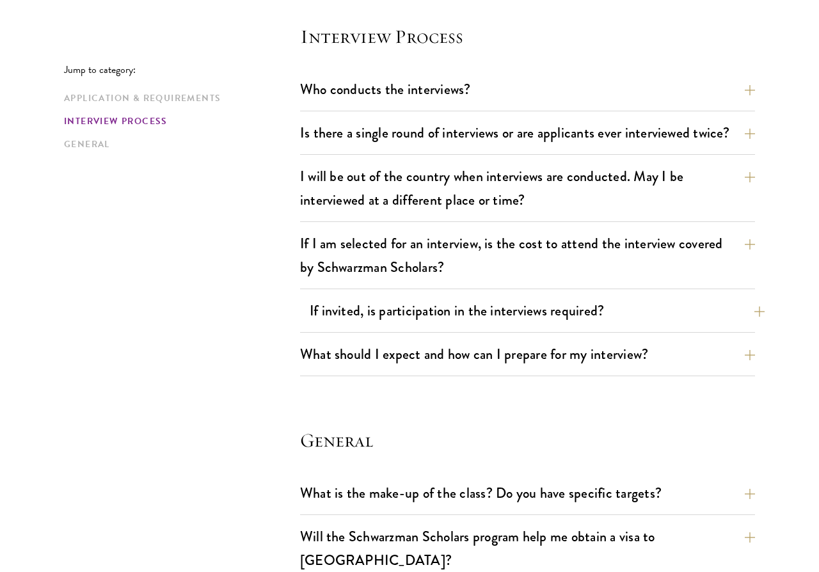
click at [350, 296] on button "If invited, is participation in the interviews required?" at bounding box center [537, 310] width 455 height 29
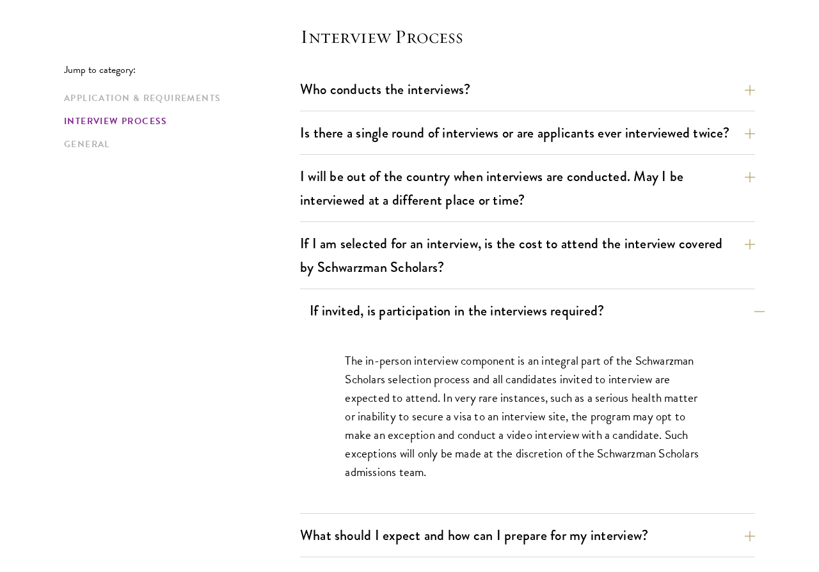
click at [350, 296] on button "If invited, is participation in the interviews required?" at bounding box center [537, 310] width 455 height 29
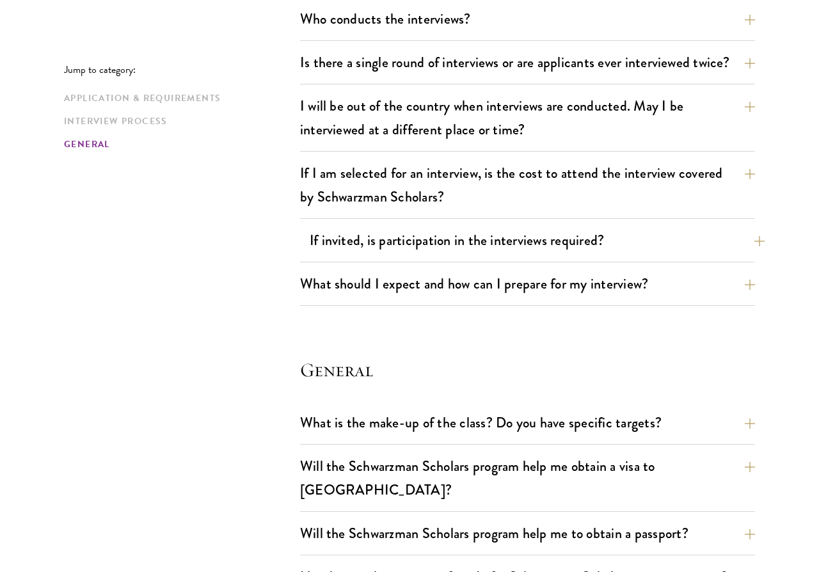
scroll to position [1618, 0]
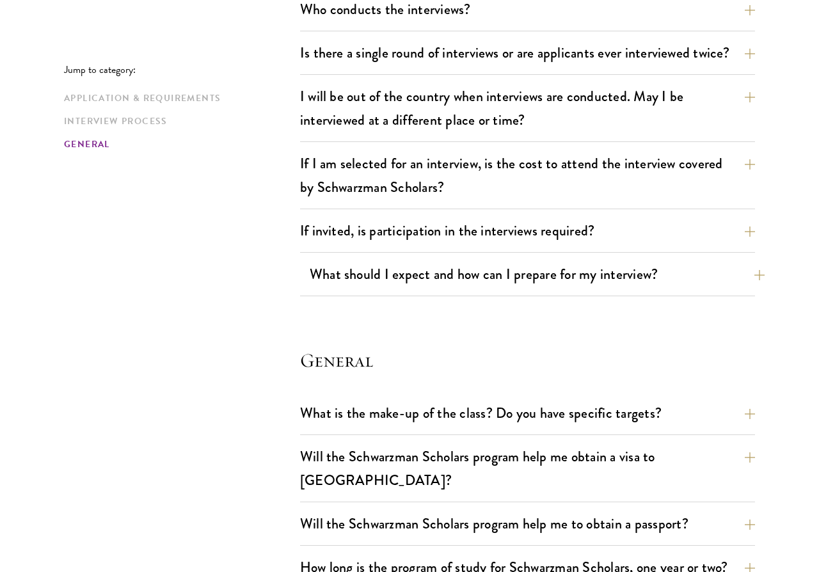
click at [353, 260] on button "What should I expect and how can I prepare for my interview?" at bounding box center [537, 274] width 455 height 29
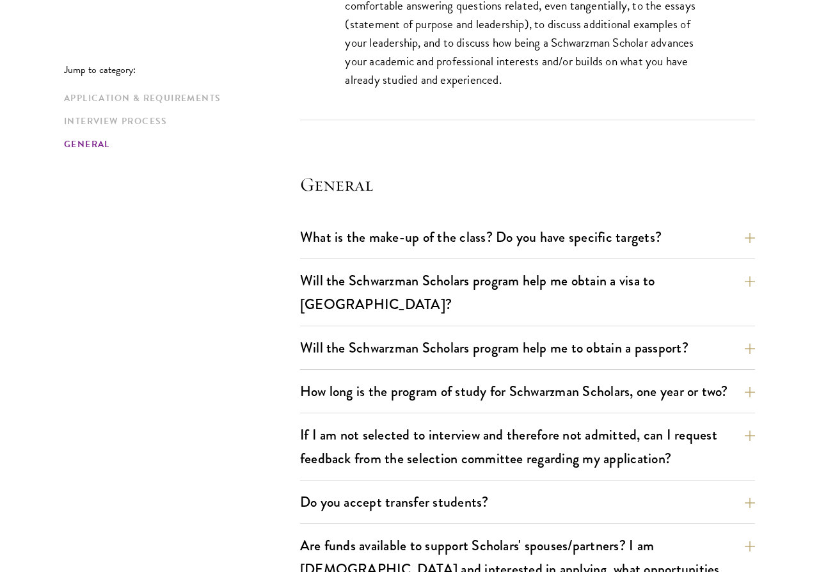
scroll to position [2604, 0]
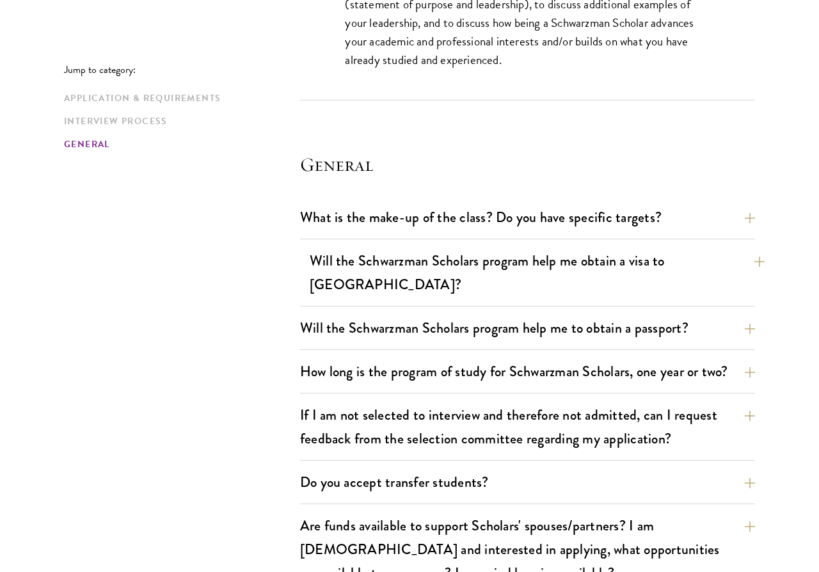
click at [424, 246] on button "Will the Schwarzman Scholars program help me obtain a visa to China?" at bounding box center [537, 272] width 455 height 52
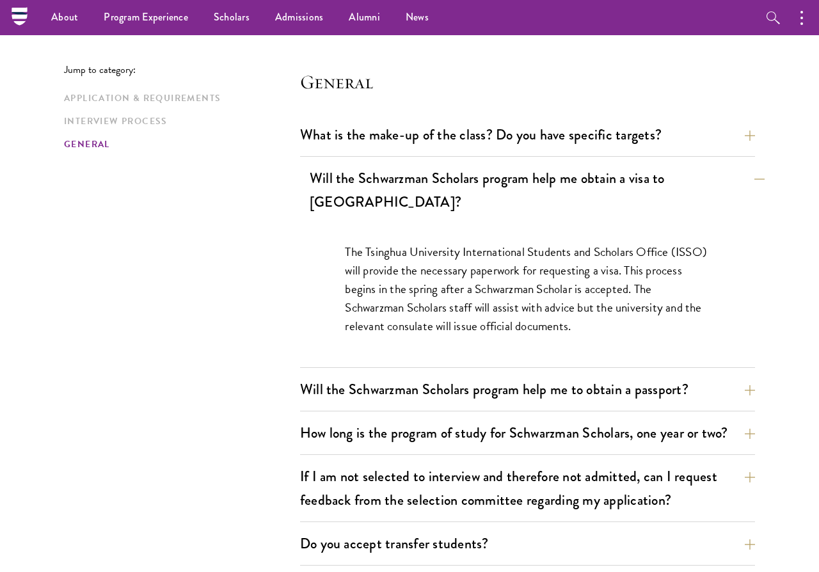
scroll to position [1892, 0]
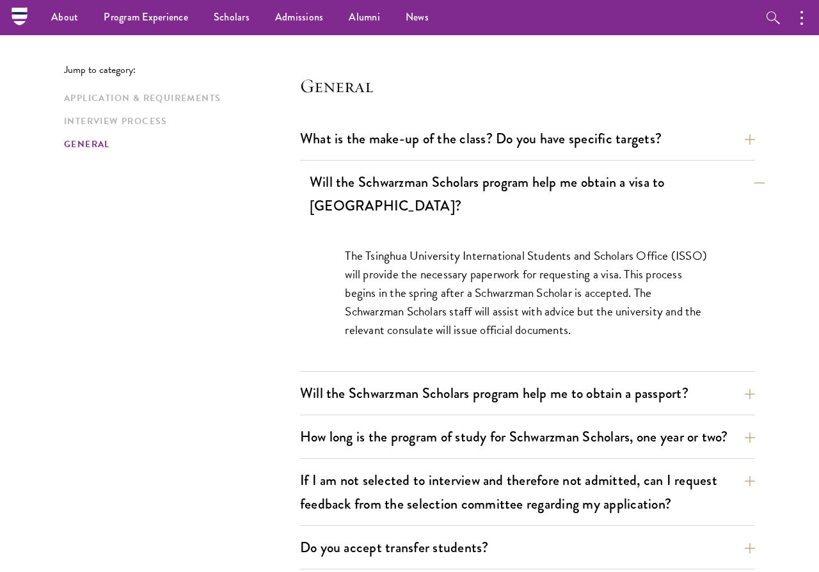
click at [474, 168] on button "Will the Schwarzman Scholars program help me obtain a visa to China?" at bounding box center [537, 194] width 455 height 52
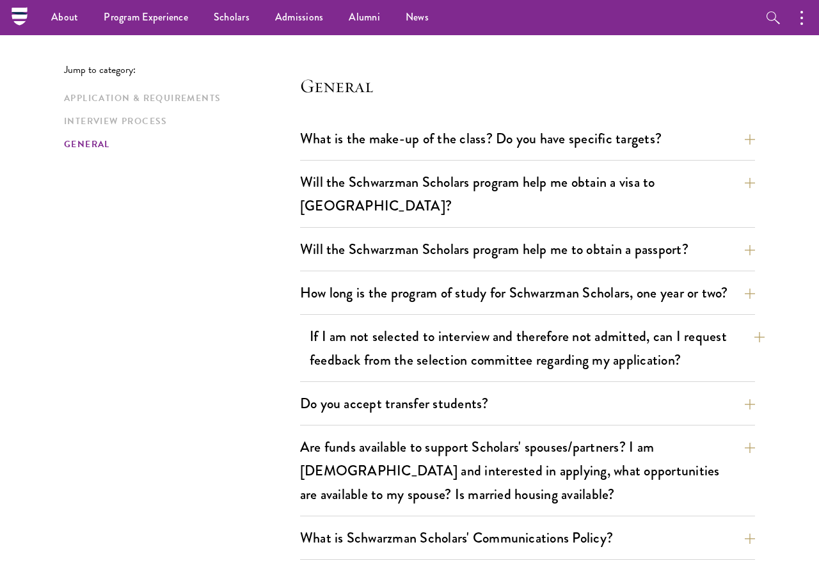
click at [509, 322] on button "If I am not selected to interview and therefore not admitted, can I request fee…" at bounding box center [537, 348] width 455 height 52
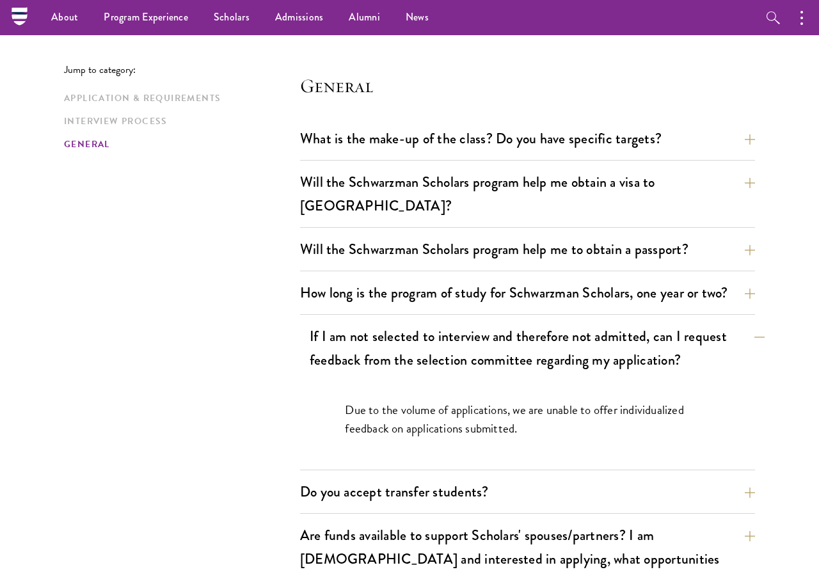
click at [451, 322] on button "If I am not selected to interview and therefore not admitted, can I request fee…" at bounding box center [537, 348] width 455 height 52
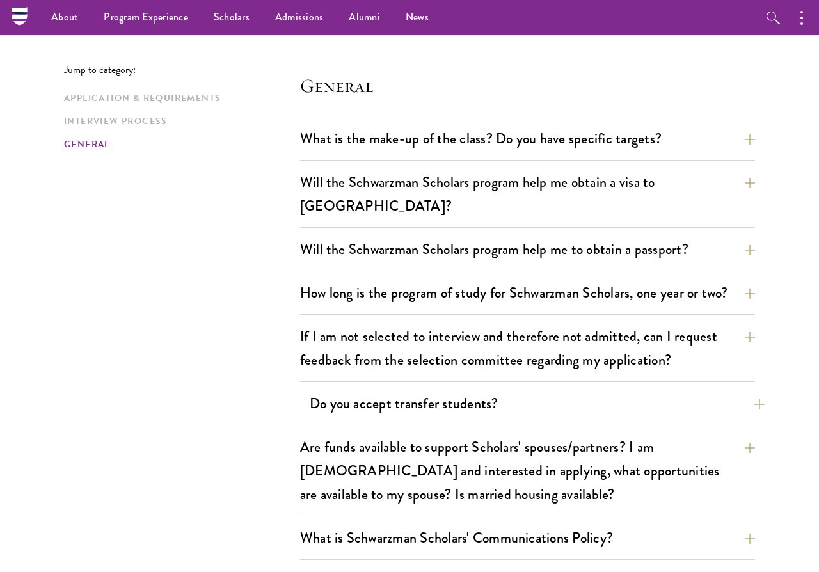
click at [424, 389] on button "Do you accept transfer students?" at bounding box center [537, 403] width 455 height 29
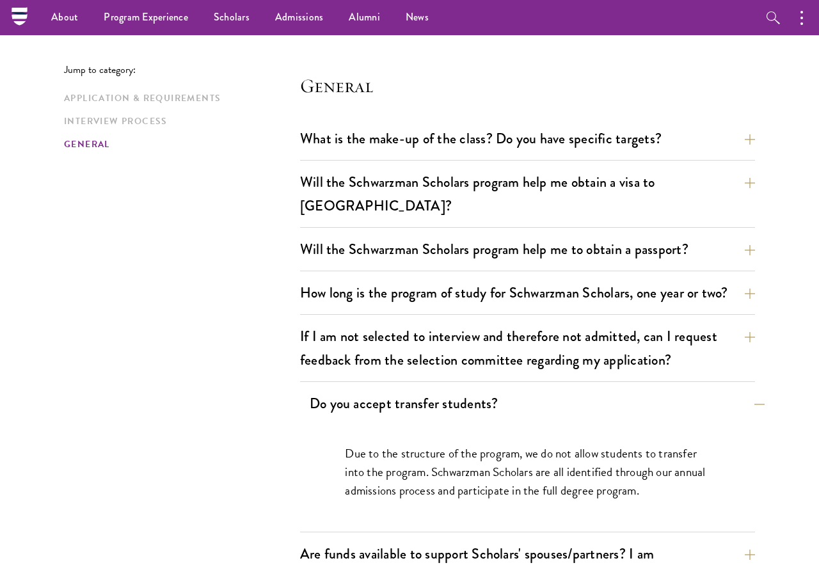
click at [424, 389] on button "Do you accept transfer students?" at bounding box center [537, 403] width 455 height 29
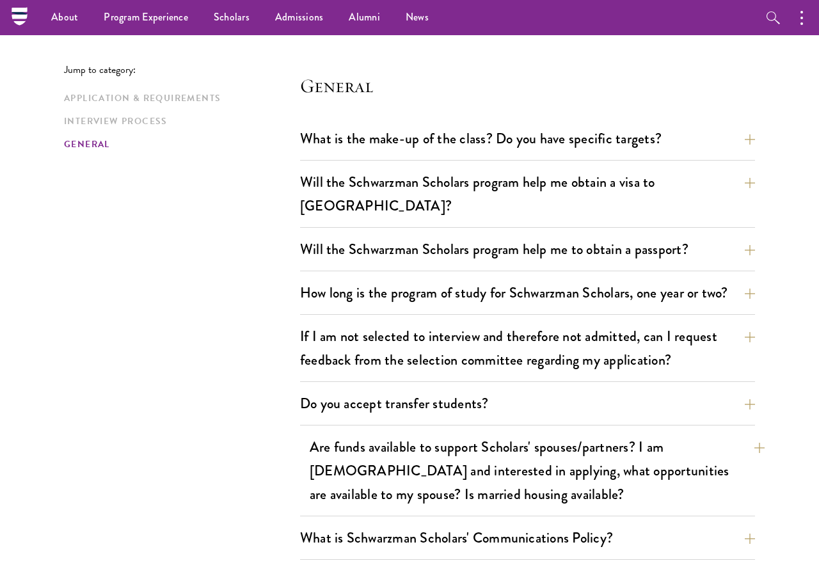
click at [407, 433] on button "Are funds available to support Scholars' spouses/partners? I am married and int…" at bounding box center [537, 471] width 455 height 76
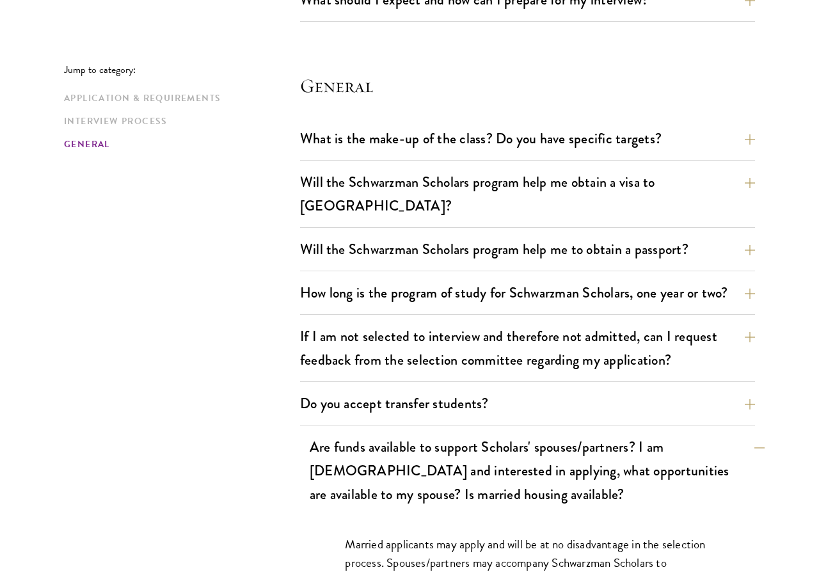
scroll to position [1993, 0]
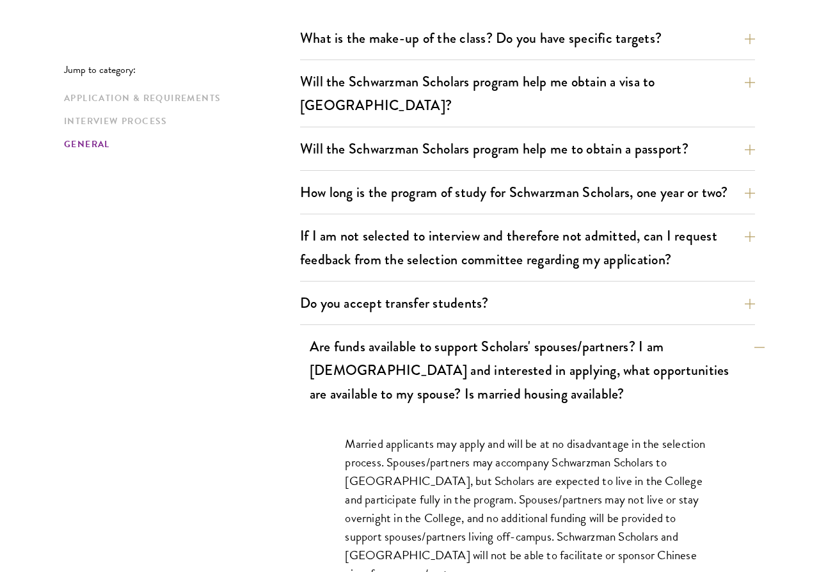
click at [466, 335] on button "Are funds available to support Scholars' spouses/partners? I am married and int…" at bounding box center [537, 370] width 455 height 76
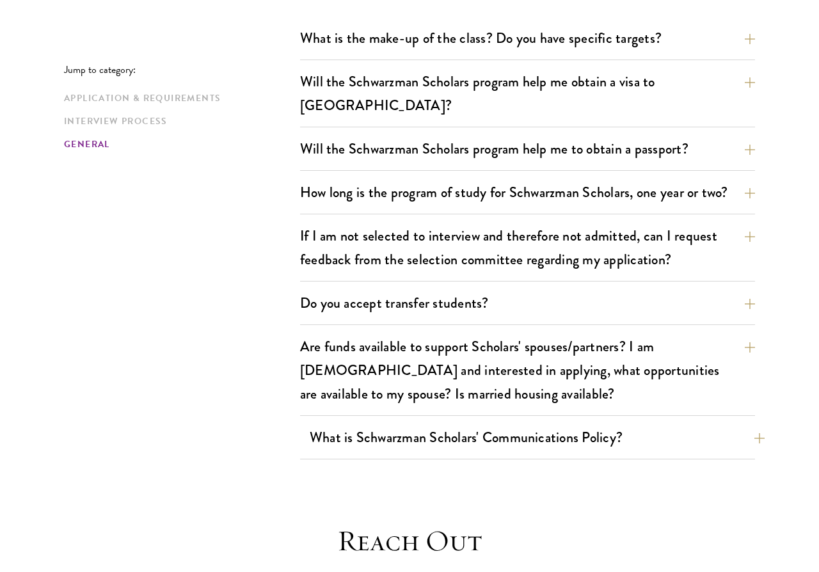
click at [454, 423] on button "What is Schwarzman Scholars' Communications Policy?" at bounding box center [537, 437] width 455 height 29
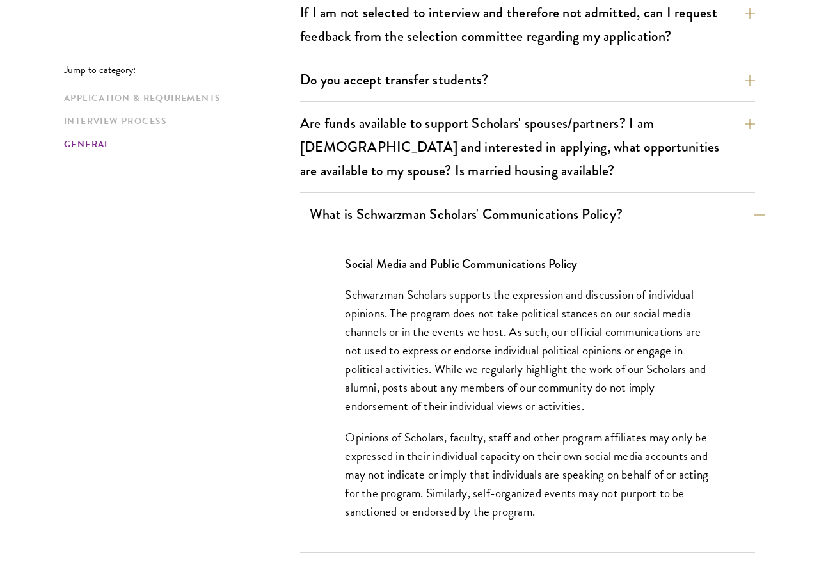
scroll to position [2229, 0]
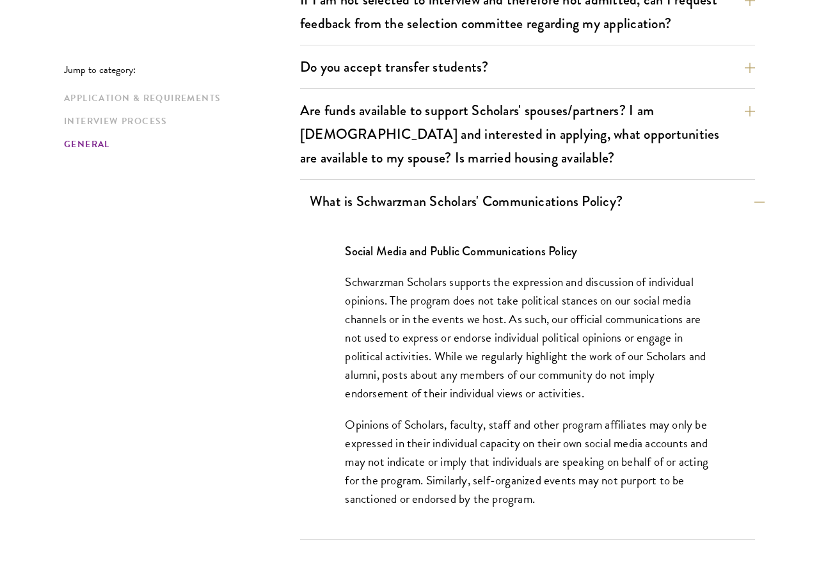
click at [584, 187] on button "What is Schwarzman Scholars' Communications Policy?" at bounding box center [537, 201] width 455 height 29
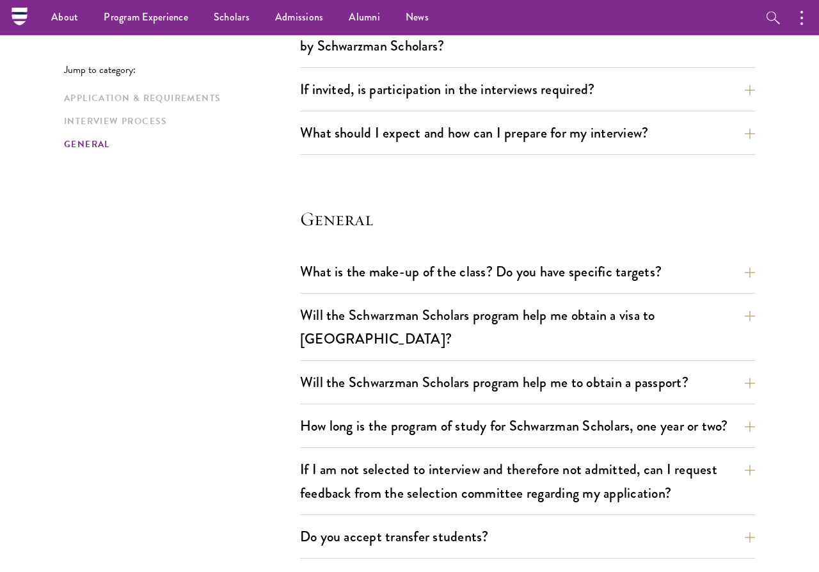
scroll to position [1757, 0]
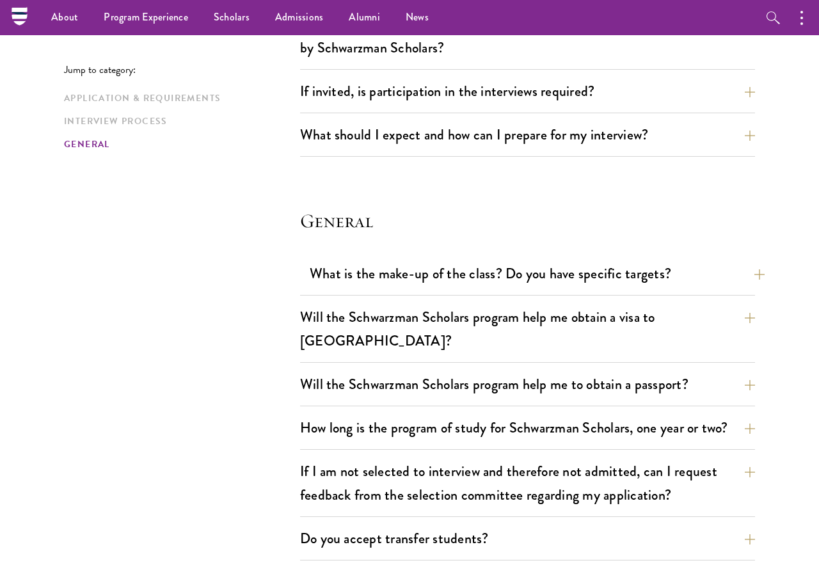
click at [628, 259] on button "What is the make-up of the class? Do you have specific targets?" at bounding box center [537, 273] width 455 height 29
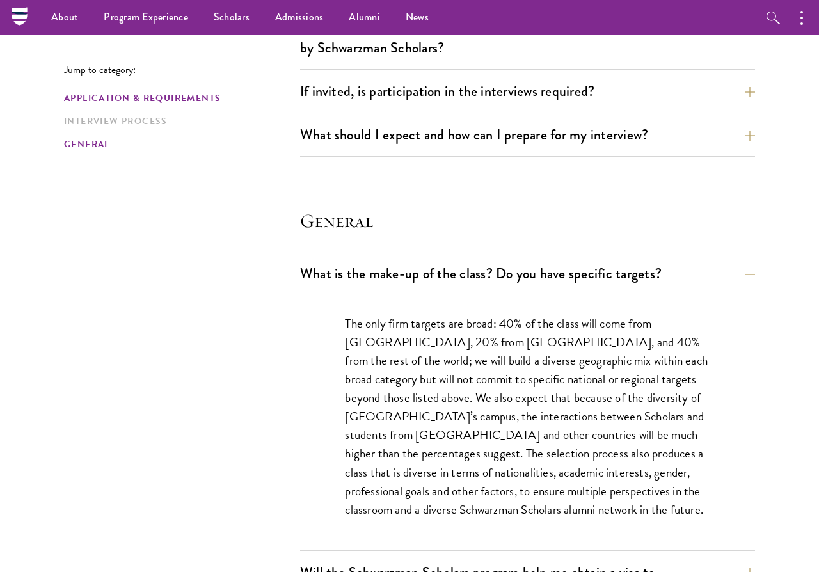
click at [206, 92] on link "Application & Requirements" at bounding box center [178, 98] width 228 height 13
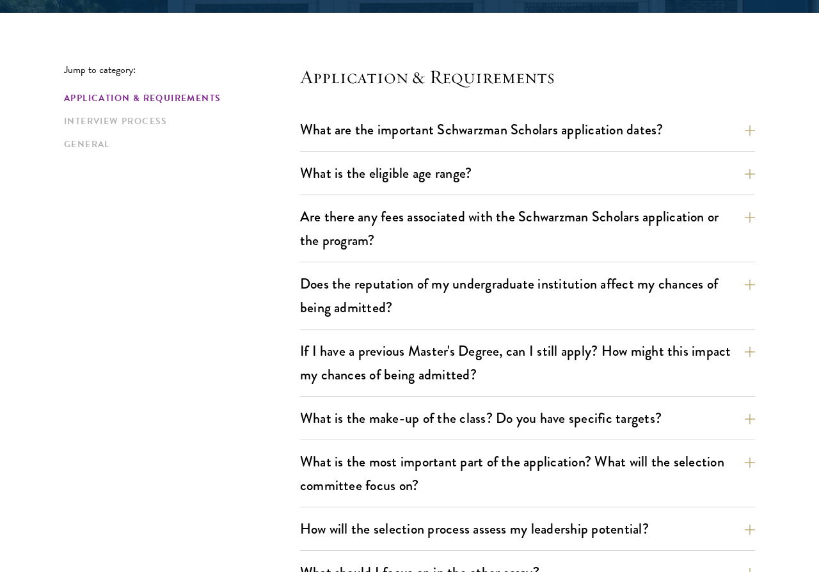
scroll to position [395, 0]
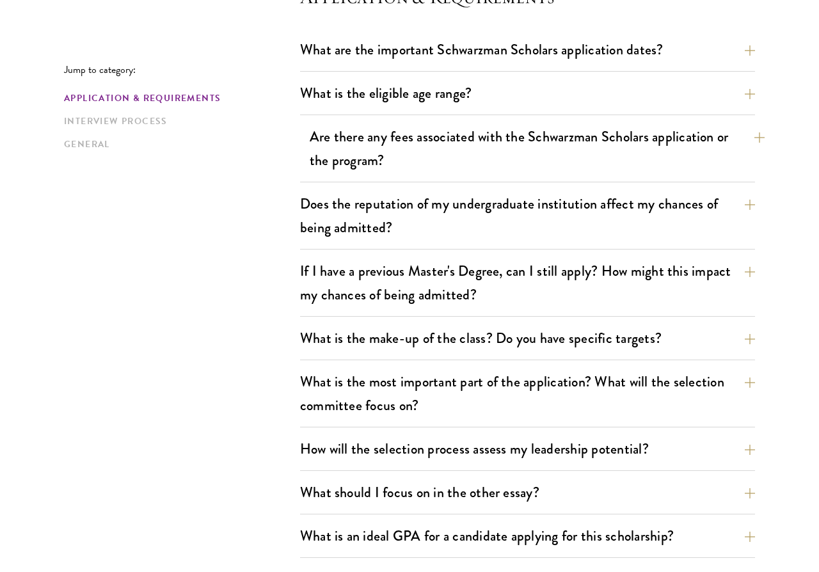
click at [520, 153] on button "Are there any fees associated with the Schwarzman Scholars application or the p…" at bounding box center [537, 148] width 455 height 52
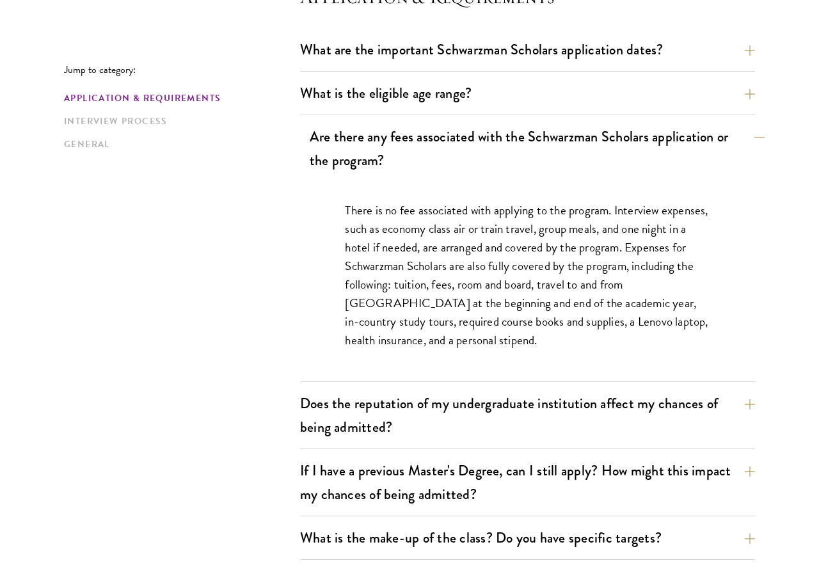
click at [520, 153] on button "Are there any fees associated with the Schwarzman Scholars application or the p…" at bounding box center [537, 148] width 455 height 52
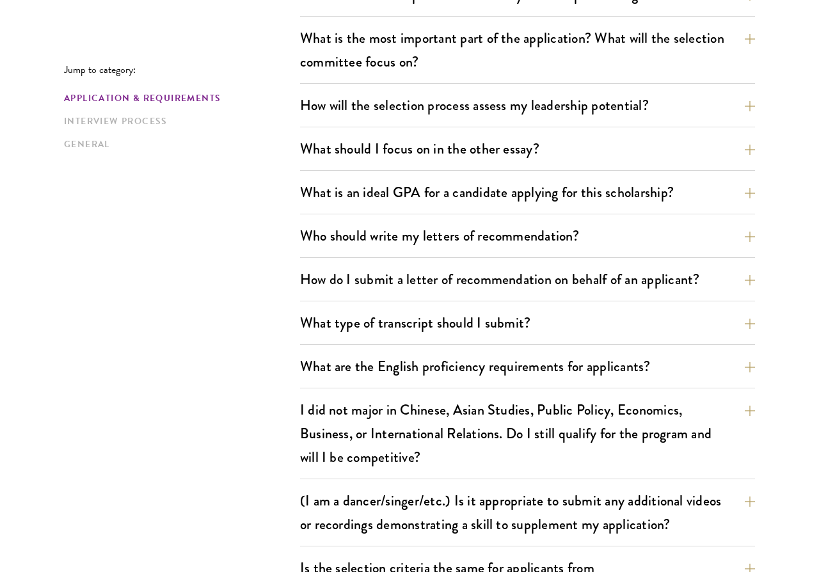
scroll to position [742, 0]
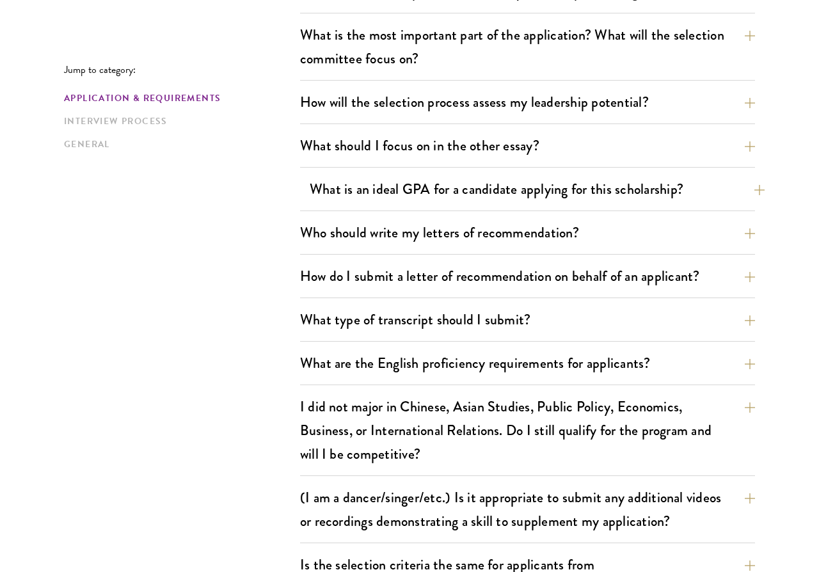
click at [445, 202] on button "What is an ideal GPA for a candidate applying for this scholarship?" at bounding box center [537, 189] width 455 height 29
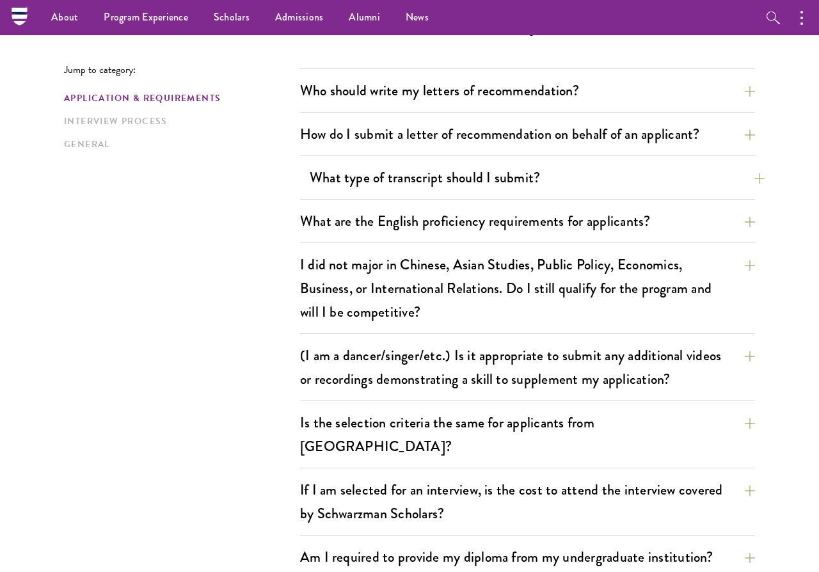
scroll to position [1102, 0]
click at [434, 127] on button "How do I submit a letter of recommendation on behalf of an applicant?" at bounding box center [537, 134] width 455 height 29
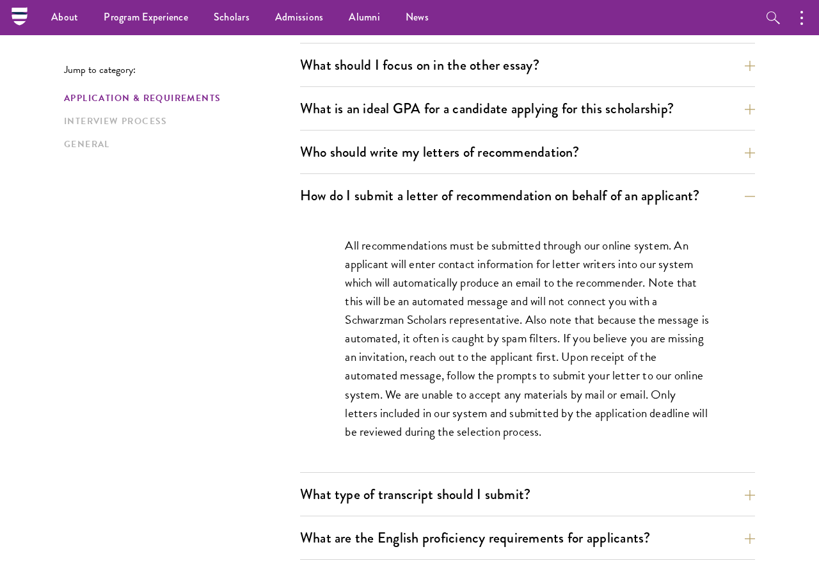
scroll to position [817, 0]
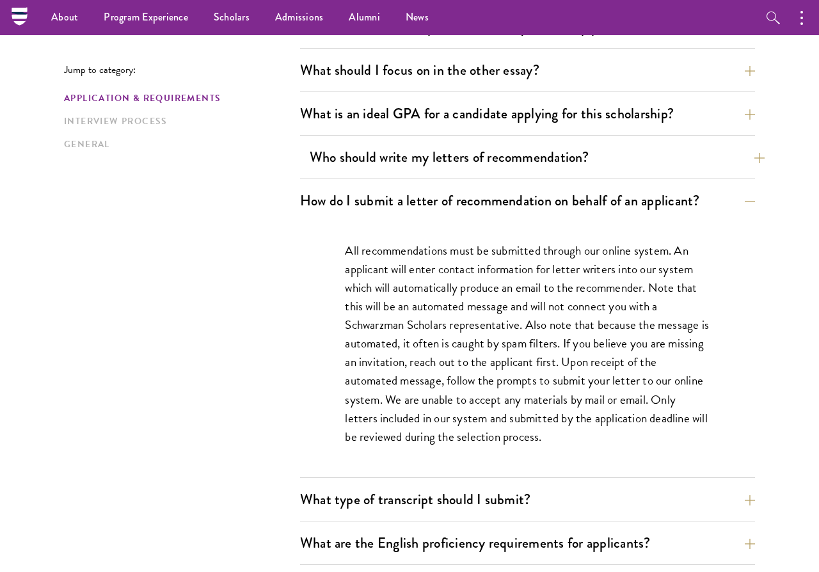
click at [678, 147] on button "Who should write my letters of recommendation?" at bounding box center [537, 157] width 455 height 29
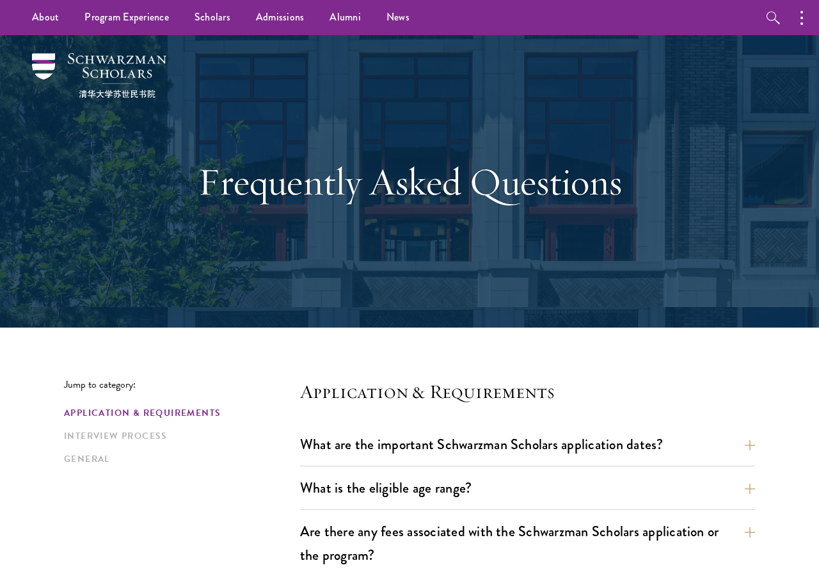
scroll to position [0, 0]
